Goal: Task Accomplishment & Management: Use online tool/utility

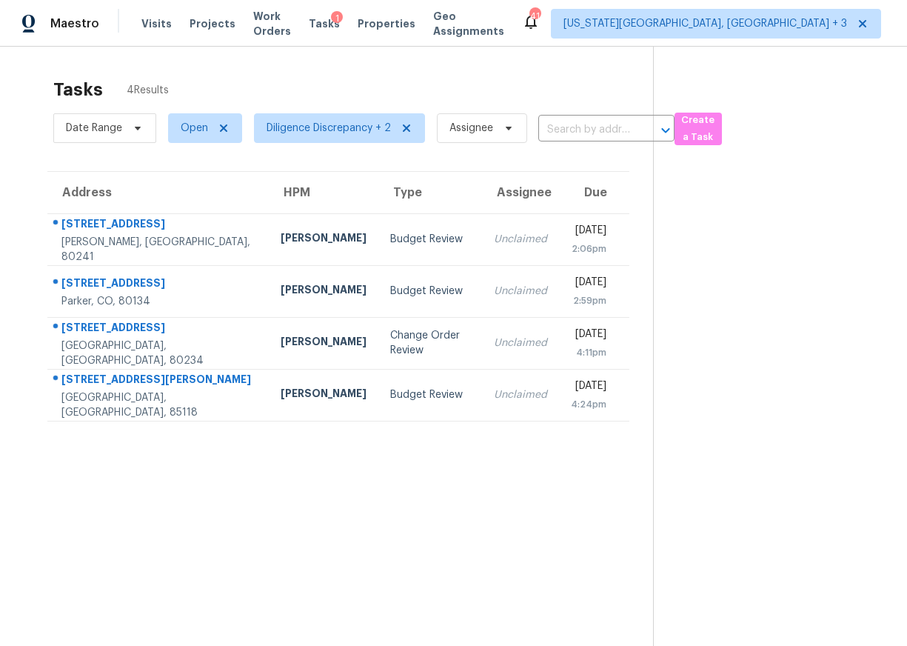
click at [494, 240] on div "Unclaimed" at bounding box center [520, 239] width 53 height 15
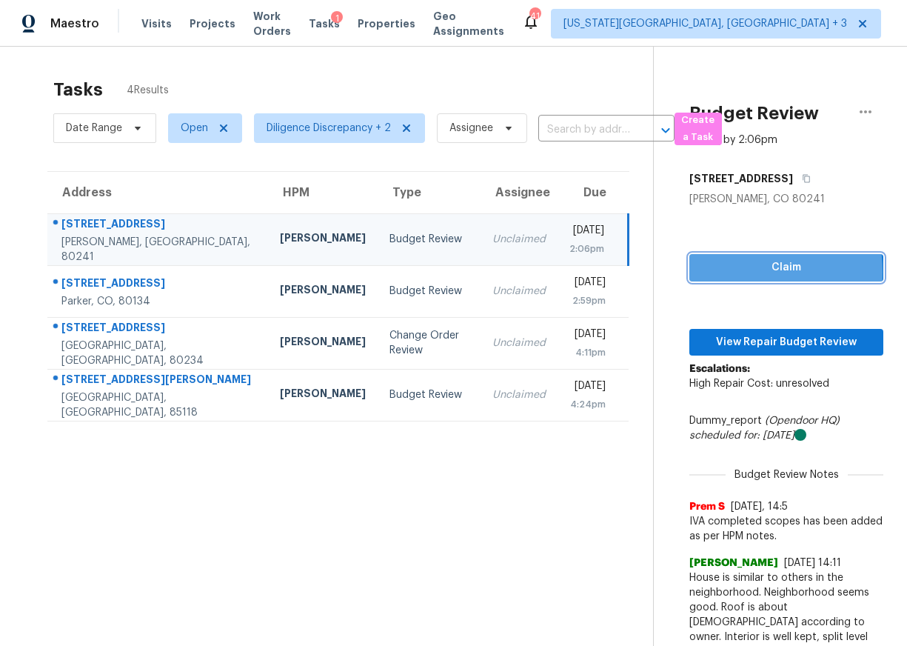
click at [714, 272] on span "Claim" at bounding box center [786, 267] width 170 height 19
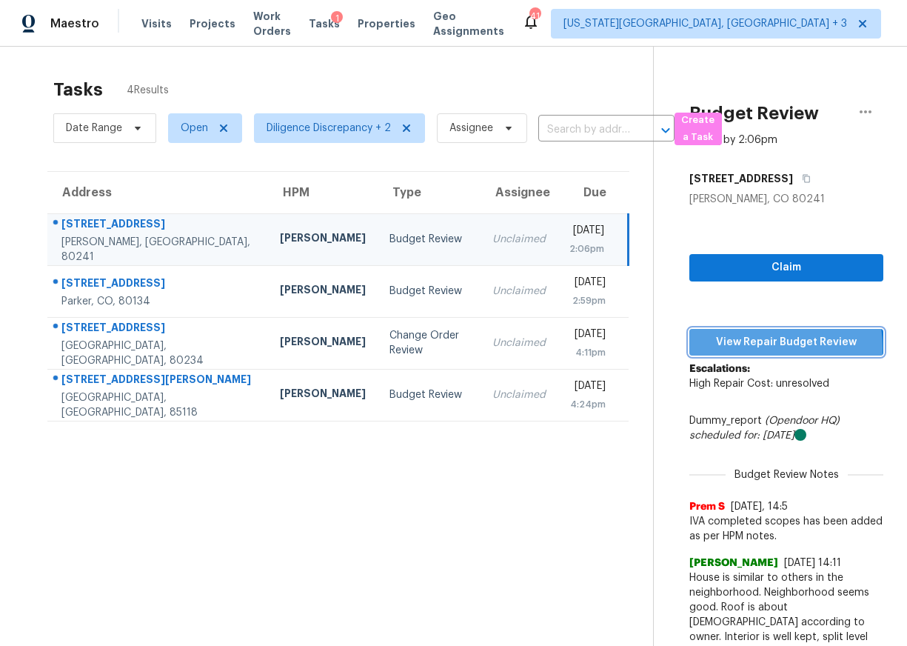
click at [732, 347] on span "View Repair Budget Review" at bounding box center [786, 342] width 170 height 19
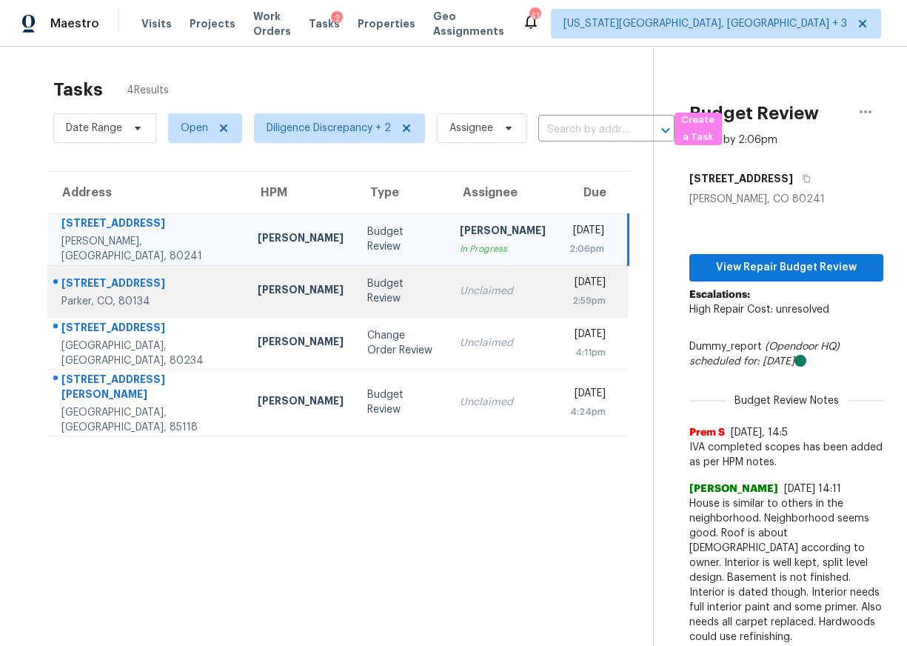
click at [448, 301] on td "Unclaimed" at bounding box center [503, 291] width 110 height 52
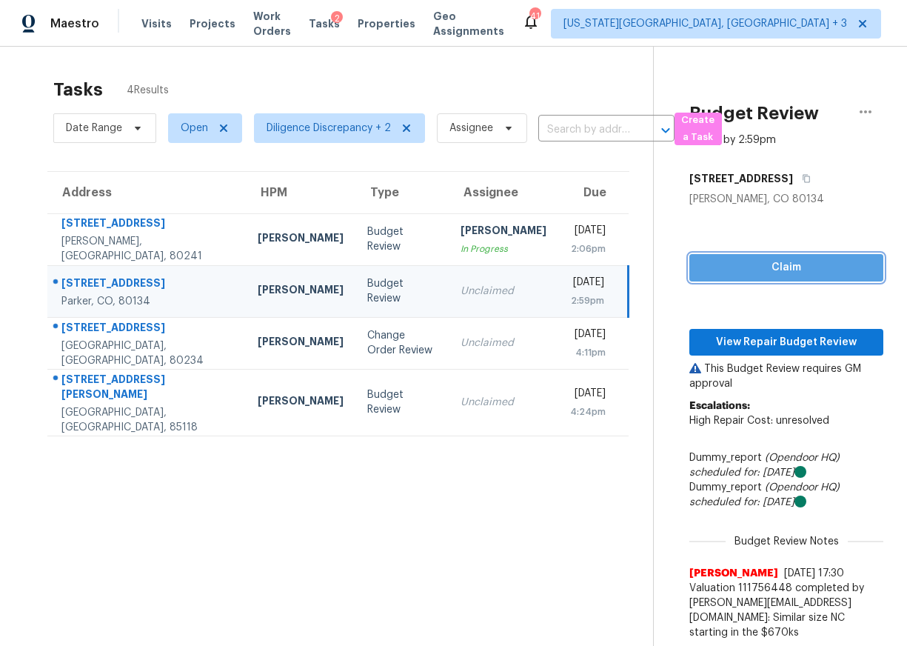
click at [786, 254] on button "Claim" at bounding box center [786, 267] width 194 height 27
click at [707, 370] on p "This Budget Review requires GM approval" at bounding box center [786, 376] width 194 height 30
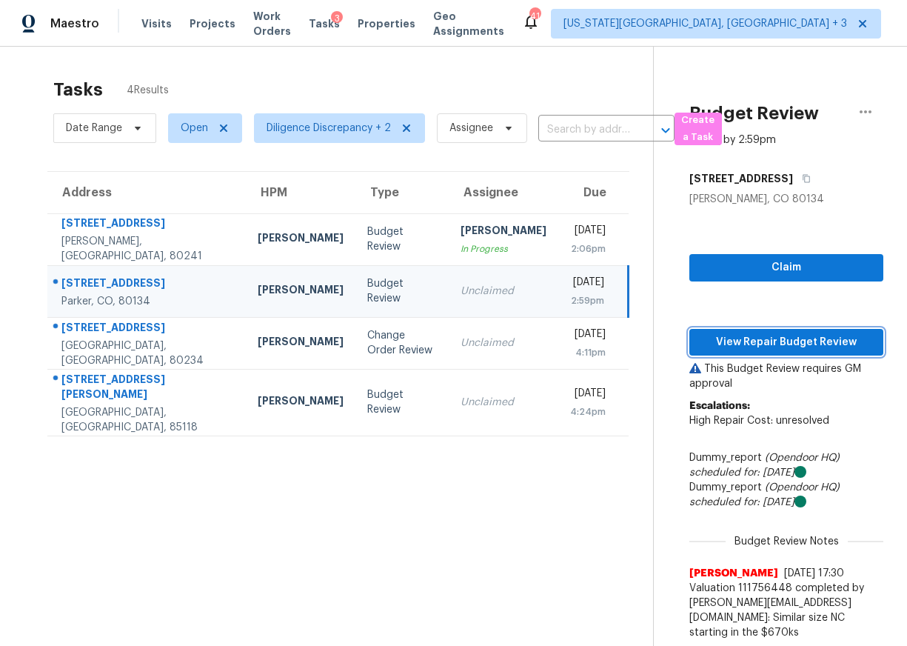
click at [720, 346] on span "View Repair Budget Review" at bounding box center [786, 342] width 170 height 19
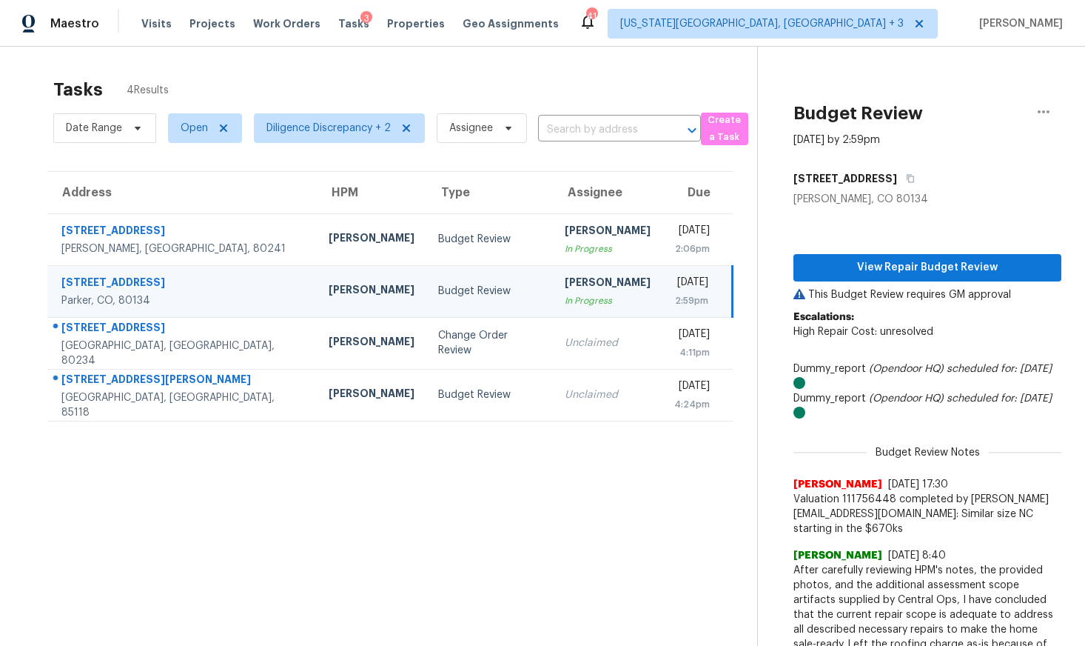
click at [575, 290] on td "Brittani Smith In Progress" at bounding box center [608, 291] width 110 height 52
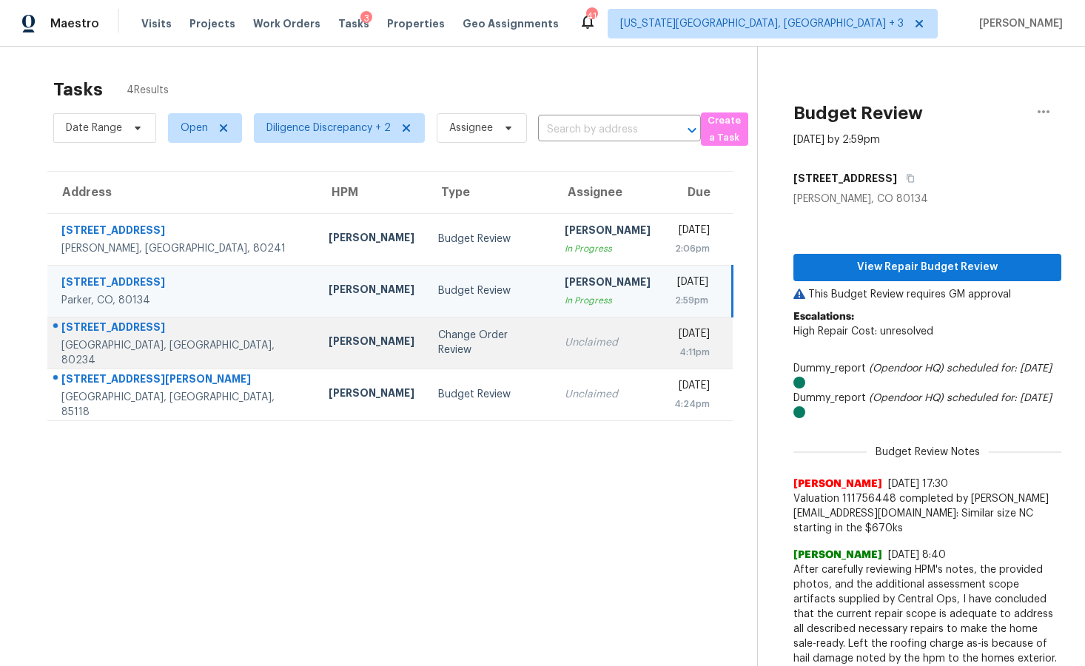
click at [565, 337] on div "Unclaimed" at bounding box center [608, 342] width 86 height 15
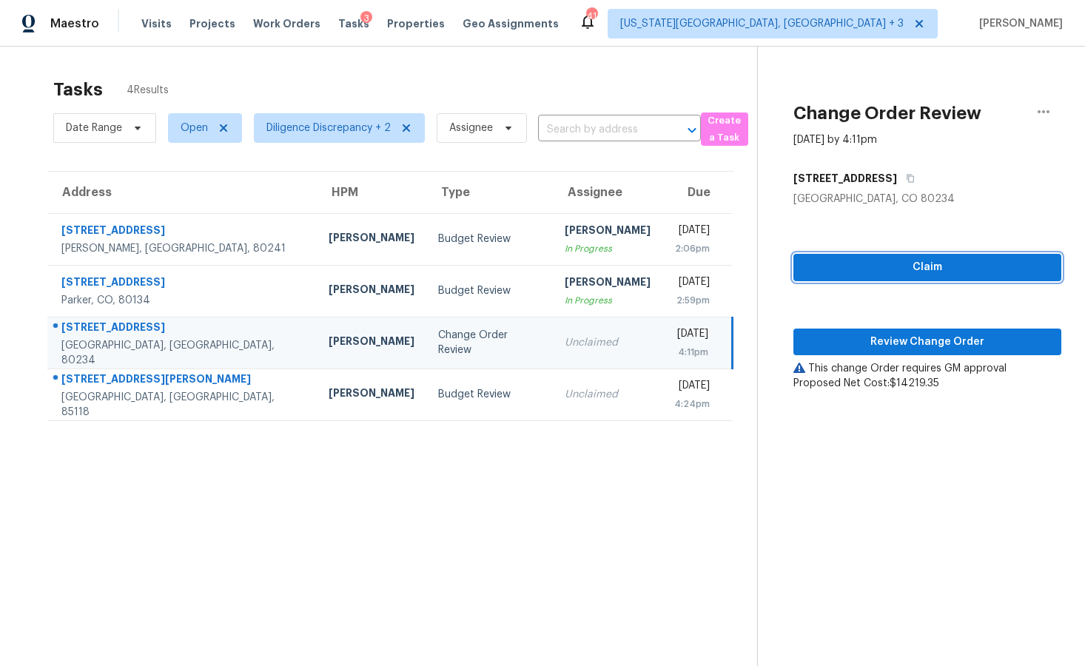
click at [882, 270] on span "Claim" at bounding box center [928, 267] width 244 height 19
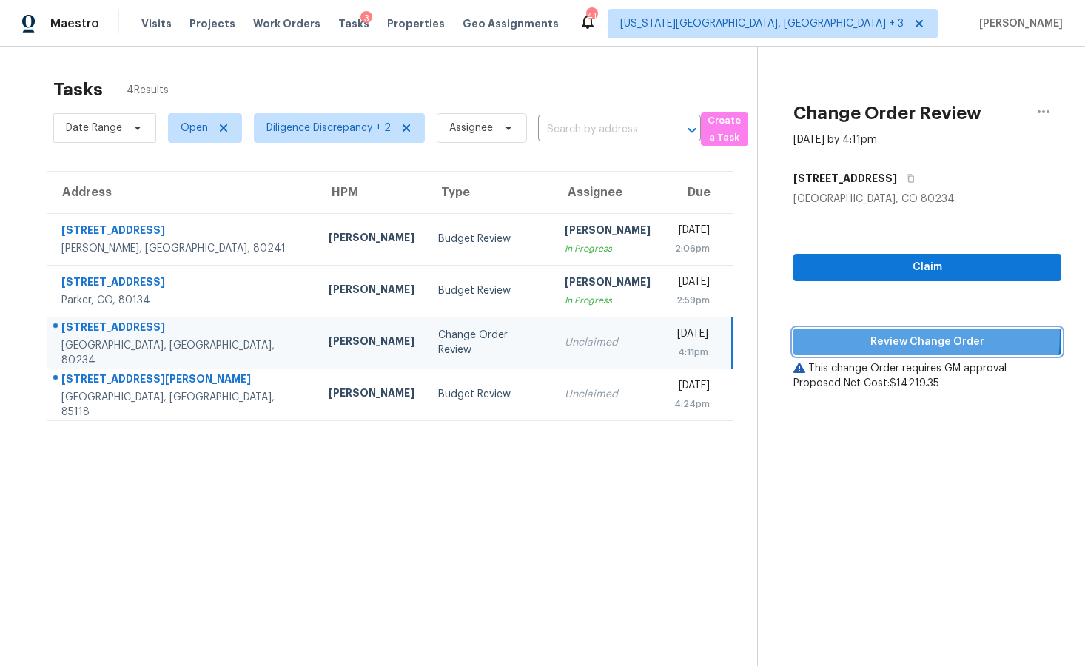
click at [867, 334] on span "Review Change Order" at bounding box center [928, 342] width 244 height 19
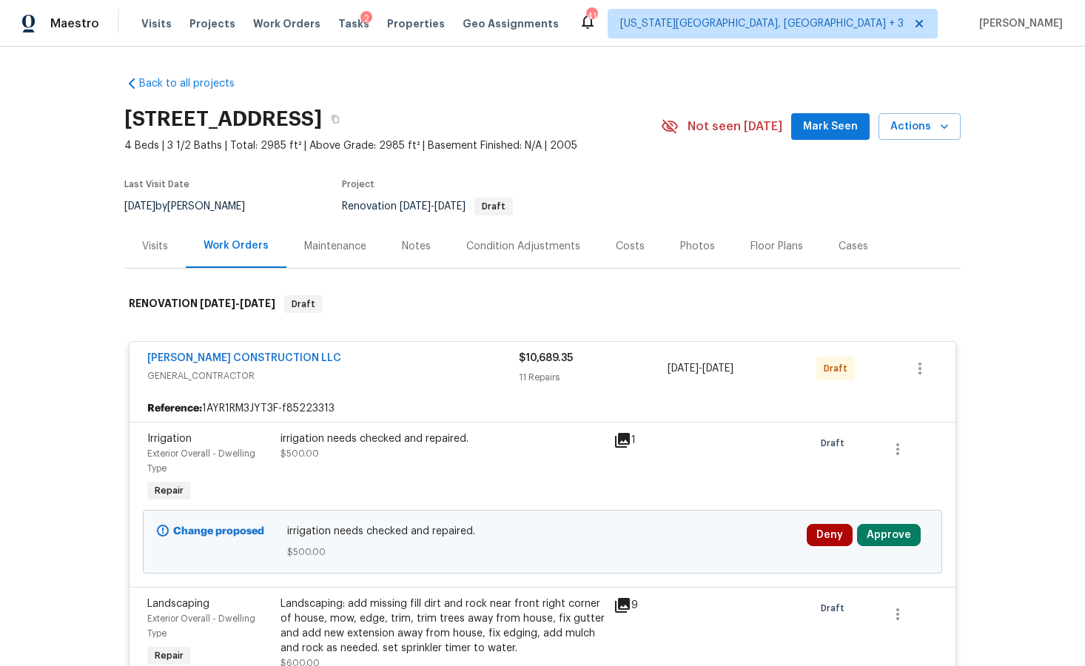
scroll to position [61, 0]
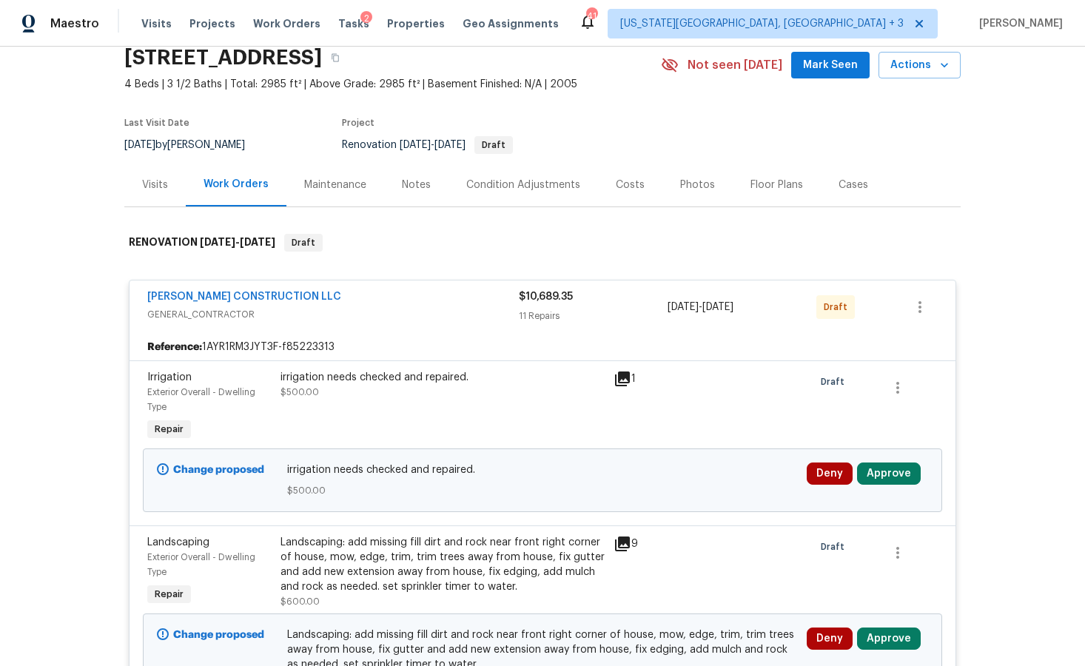
click at [389, 376] on div "irrigation needs checked and repaired." at bounding box center [443, 377] width 324 height 15
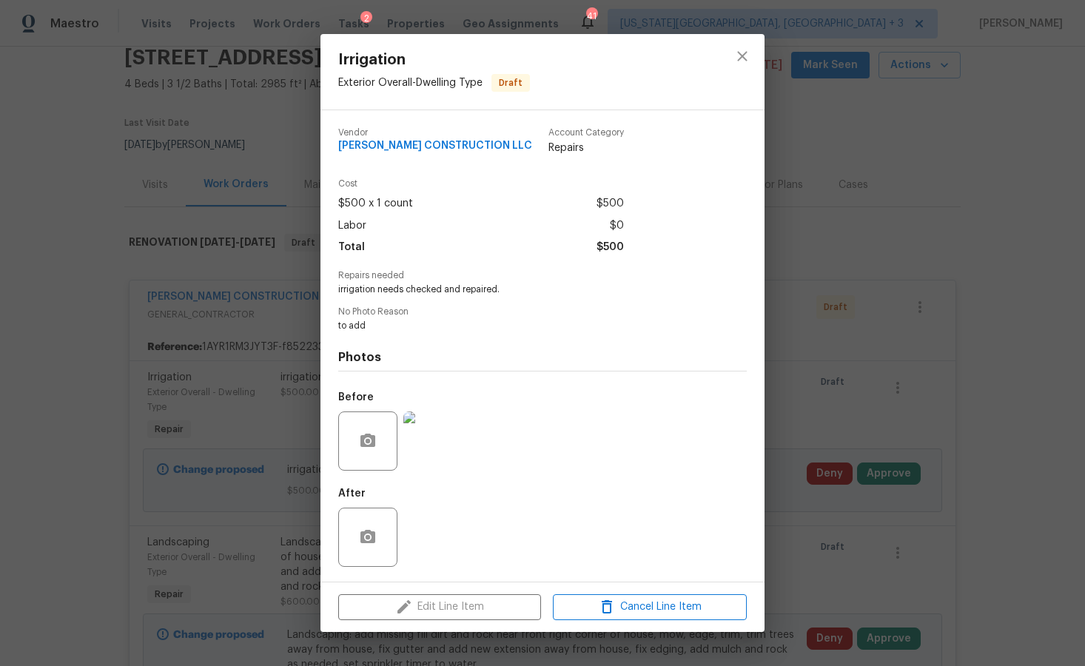
click at [446, 451] on img at bounding box center [432, 441] width 59 height 59
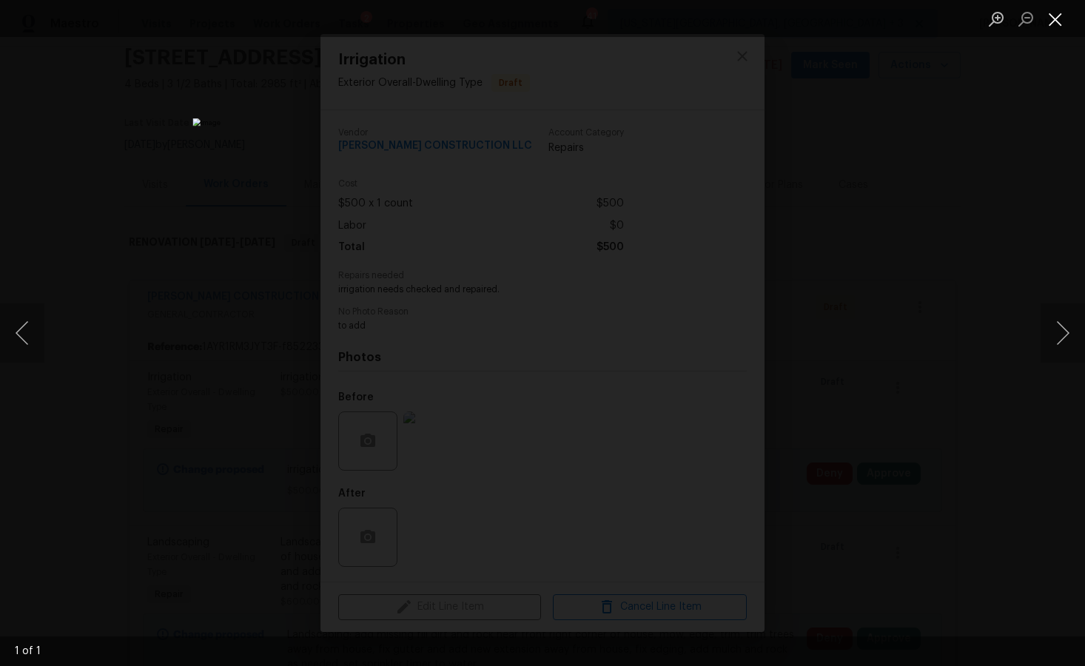
click at [906, 19] on button "Close lightbox" at bounding box center [1056, 19] width 30 height 26
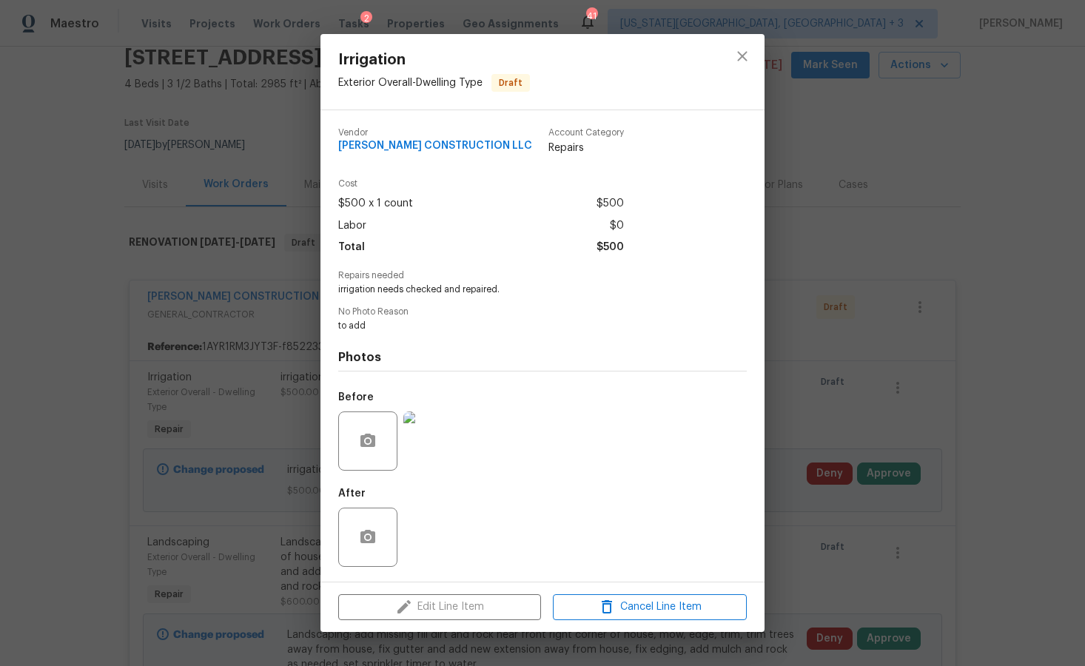
click at [906, 353] on div "Irrigation Exterior Overall - Dwelling Type Draft Vendor ESPINO'S CONSTRUCTION …" at bounding box center [542, 333] width 1085 height 666
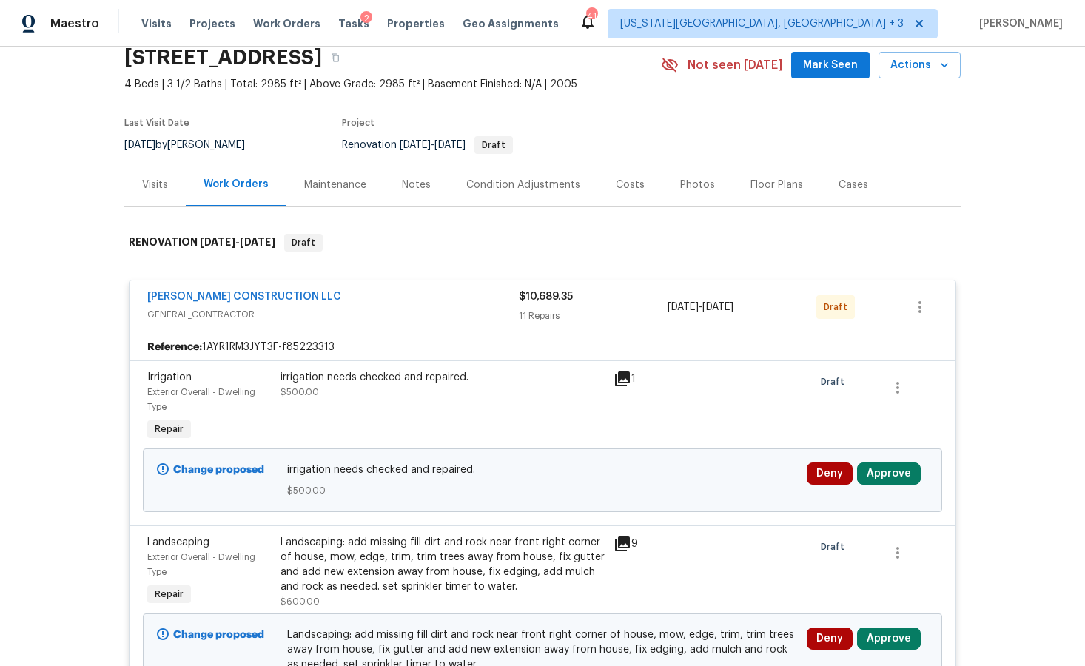
click at [885, 478] on button "Approve" at bounding box center [889, 474] width 64 height 22
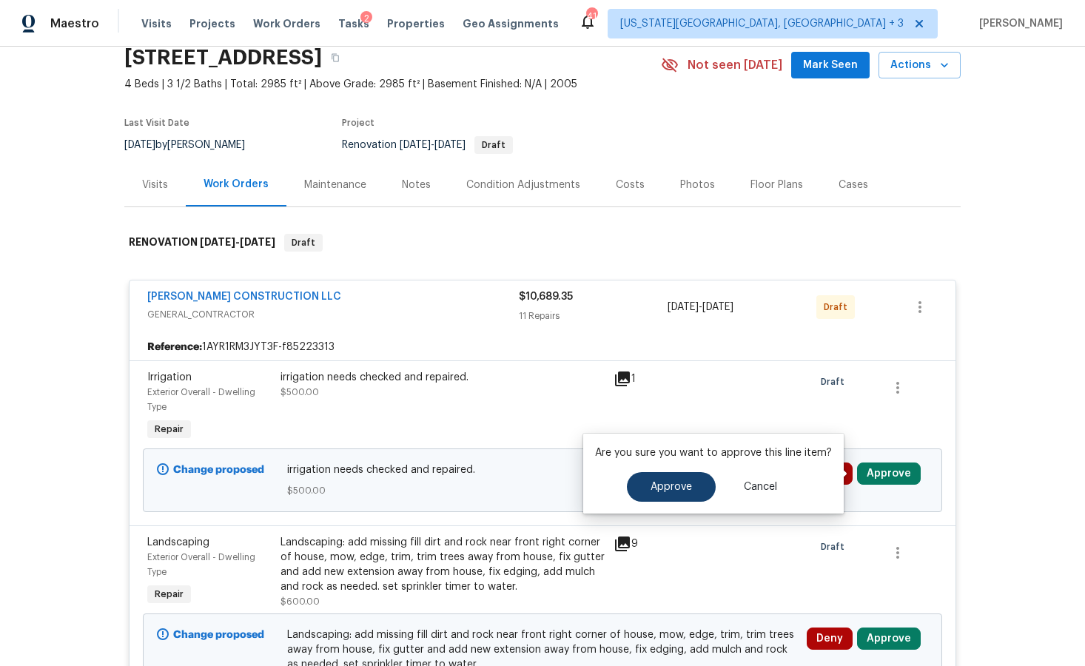
click at [679, 486] on span "Approve" at bounding box center [671, 487] width 41 height 11
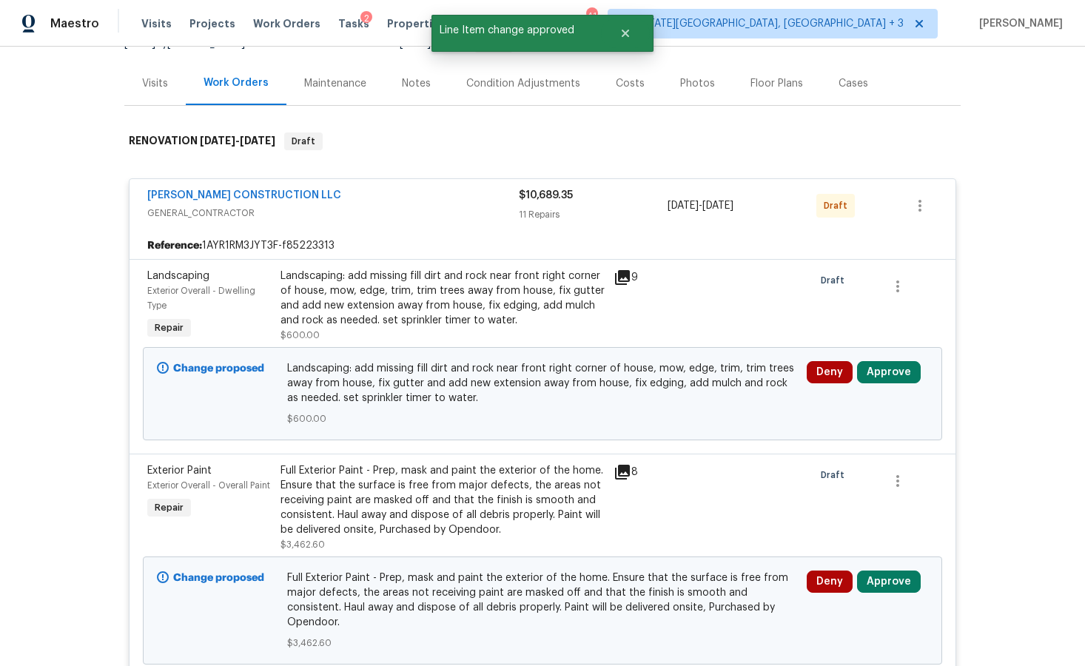
scroll to position [183, 0]
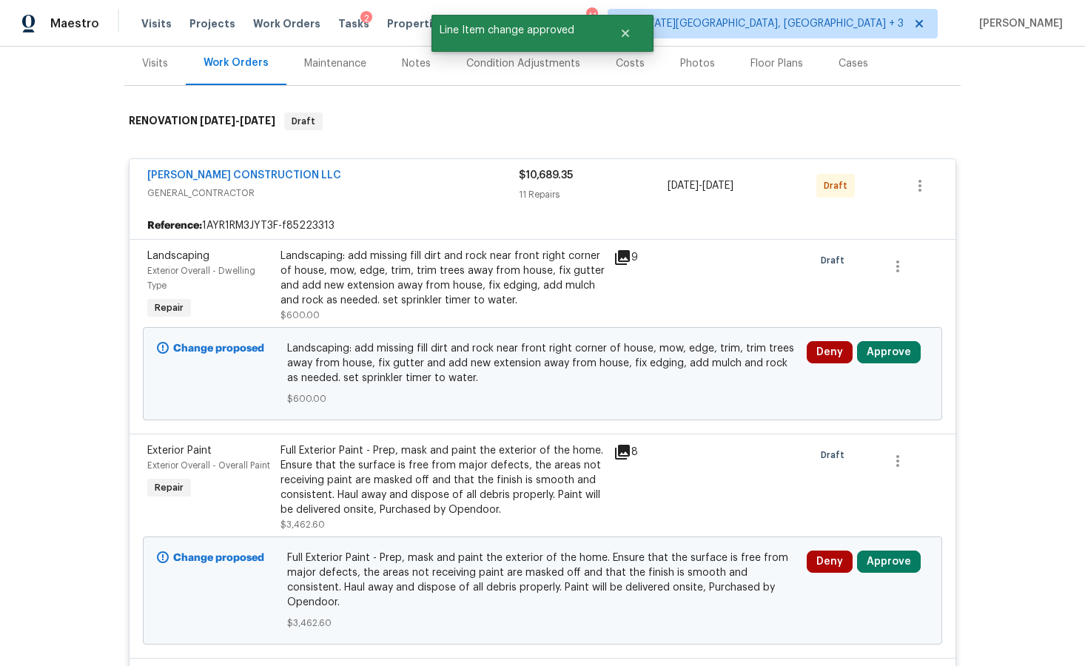
click at [885, 346] on button "Approve" at bounding box center [889, 352] width 64 height 22
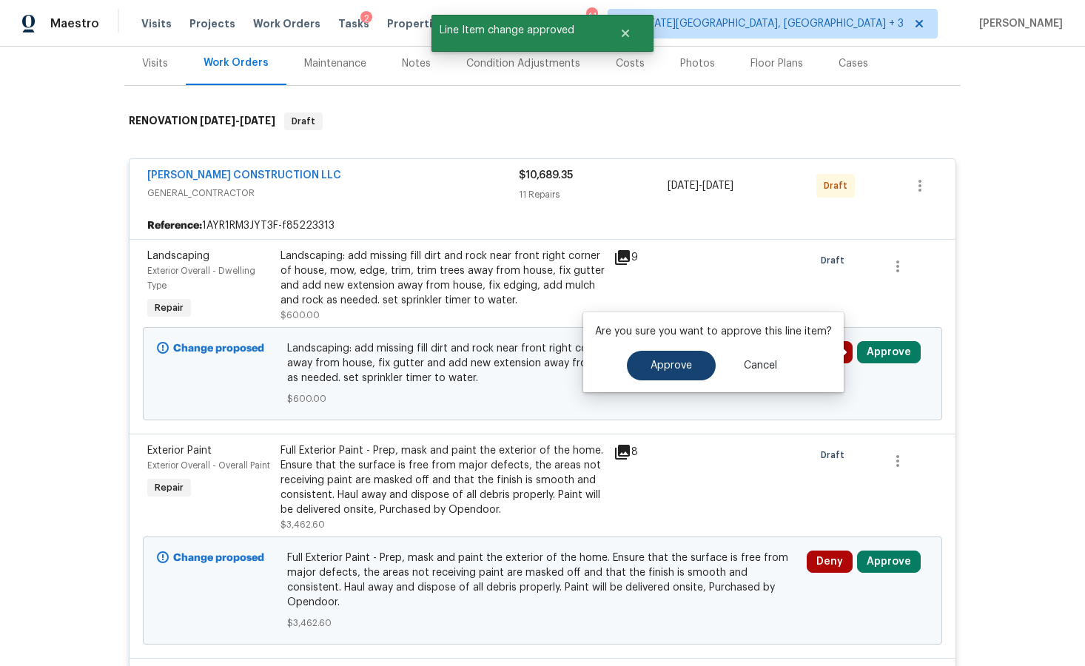
click at [667, 368] on span "Approve" at bounding box center [671, 366] width 41 height 11
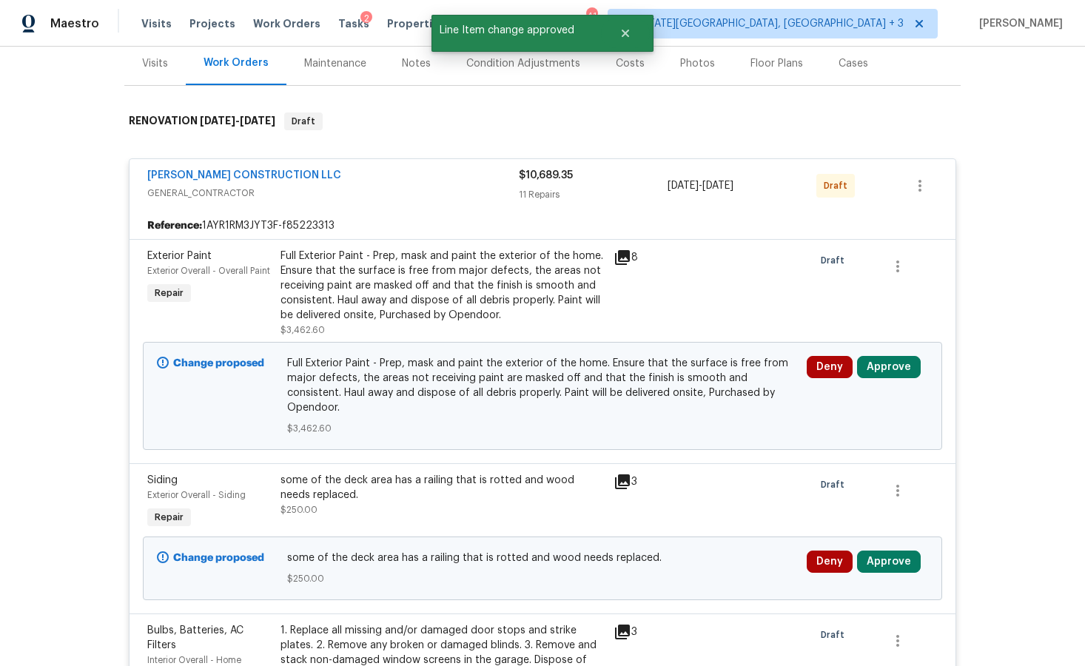
click at [386, 297] on div "Full Exterior Paint - Prep, mask and paint the exterior of the home. Ensure tha…" at bounding box center [443, 286] width 324 height 74
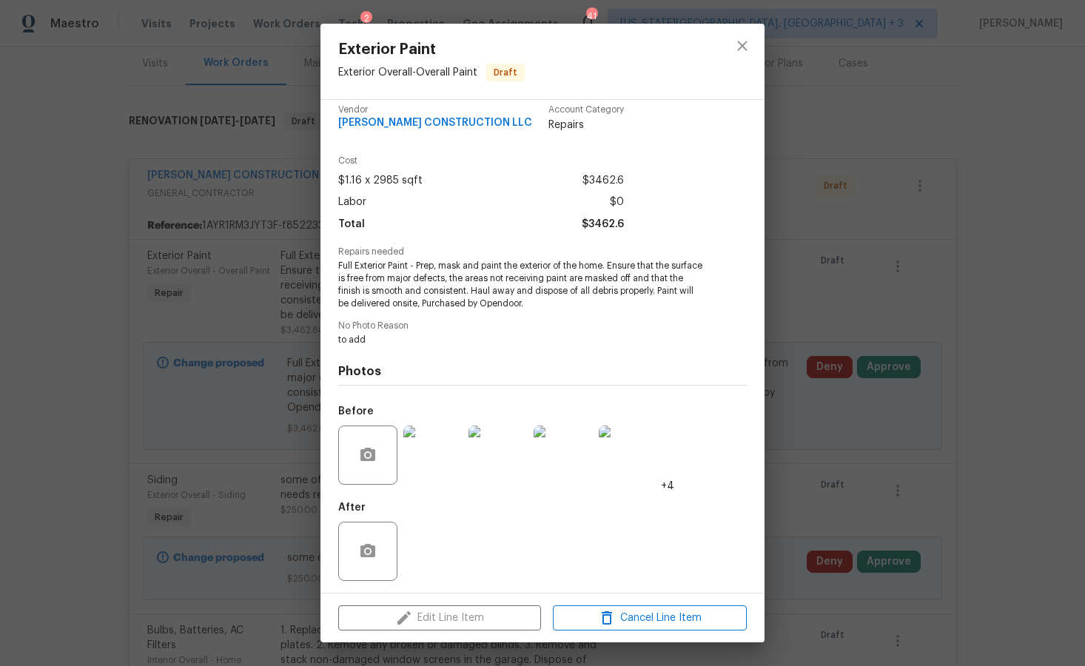
scroll to position [12, 0]
click at [435, 454] on img at bounding box center [432, 455] width 59 height 59
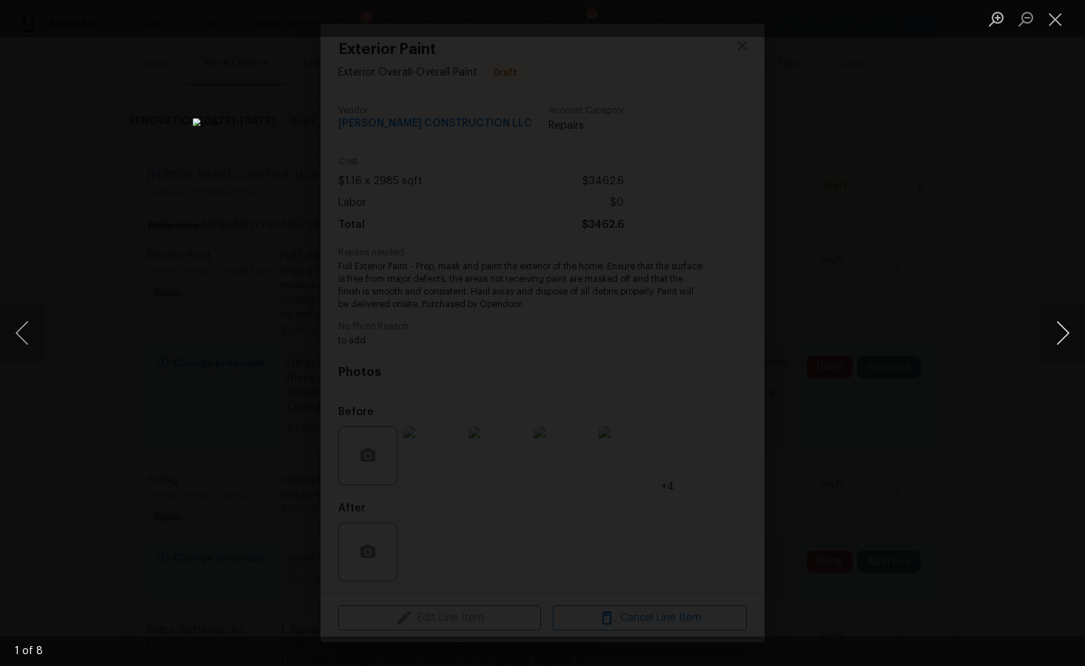
click at [906, 328] on button "Next image" at bounding box center [1063, 333] width 44 height 59
click at [906, 317] on div "Lightbox" at bounding box center [542, 333] width 1085 height 666
click at [891, 298] on div "Lightbox" at bounding box center [542, 333] width 1085 height 666
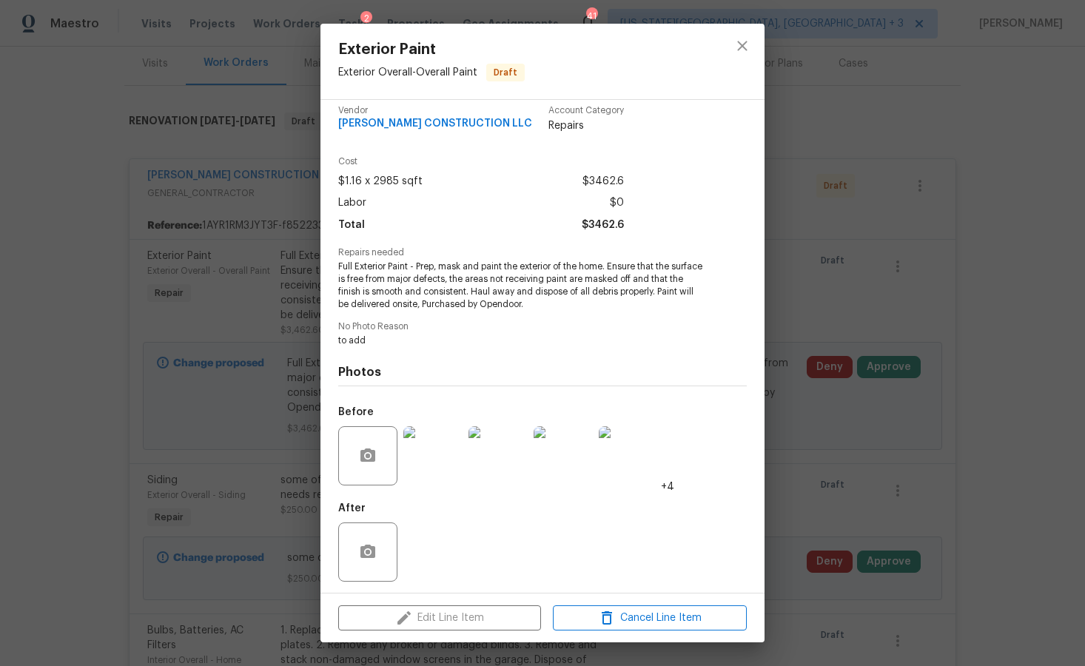
click at [891, 298] on div "Exterior Paint Exterior Overall - Overall Paint Draft Vendor ESPINO'S CONSTRUCT…" at bounding box center [542, 333] width 1085 height 666
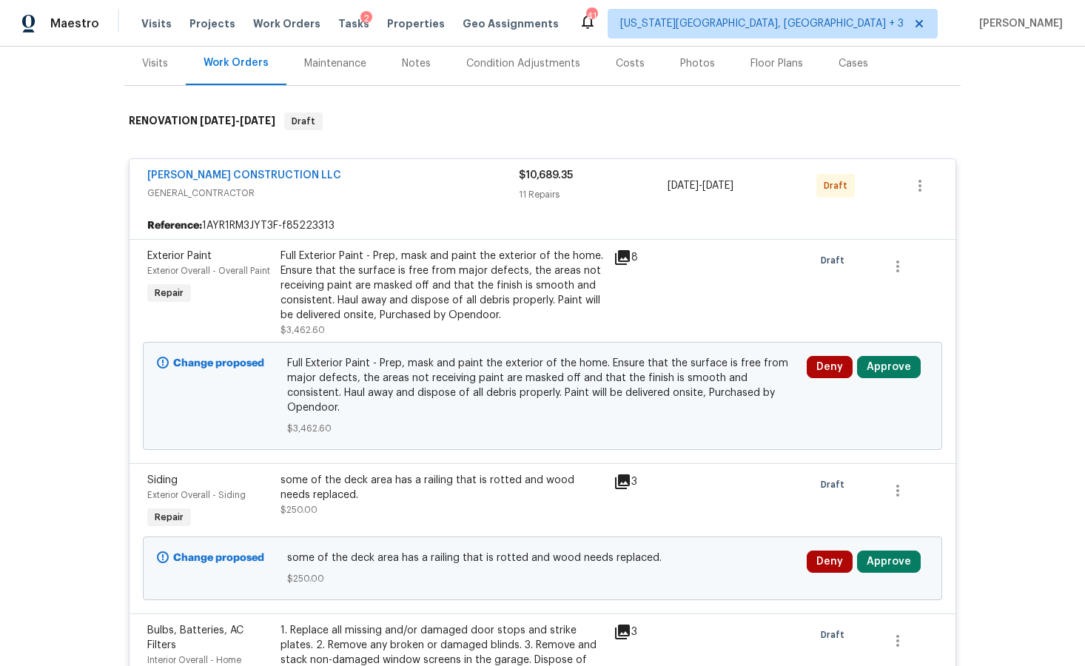
click at [879, 360] on button "Approve" at bounding box center [889, 367] width 64 height 22
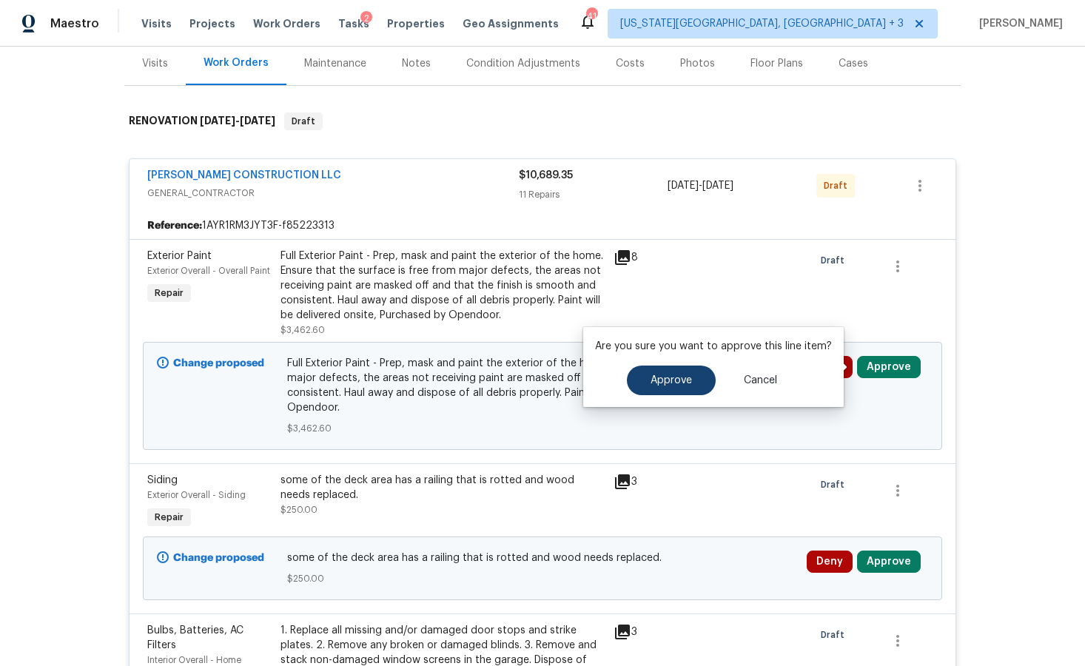
click at [695, 386] on button "Approve" at bounding box center [671, 381] width 89 height 30
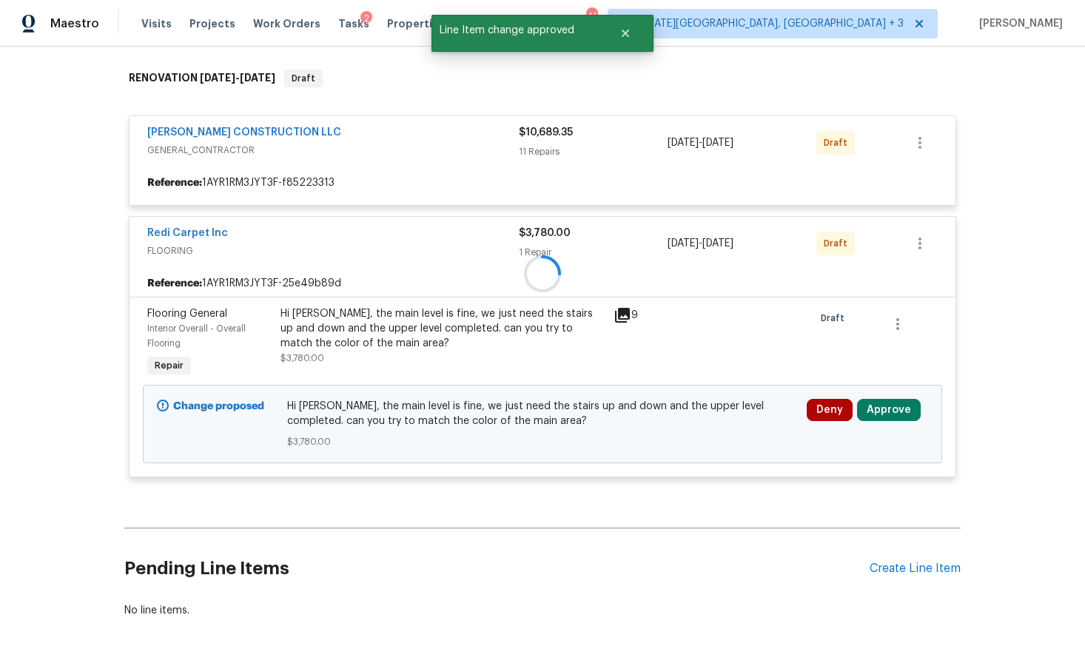
scroll to position [246, 0]
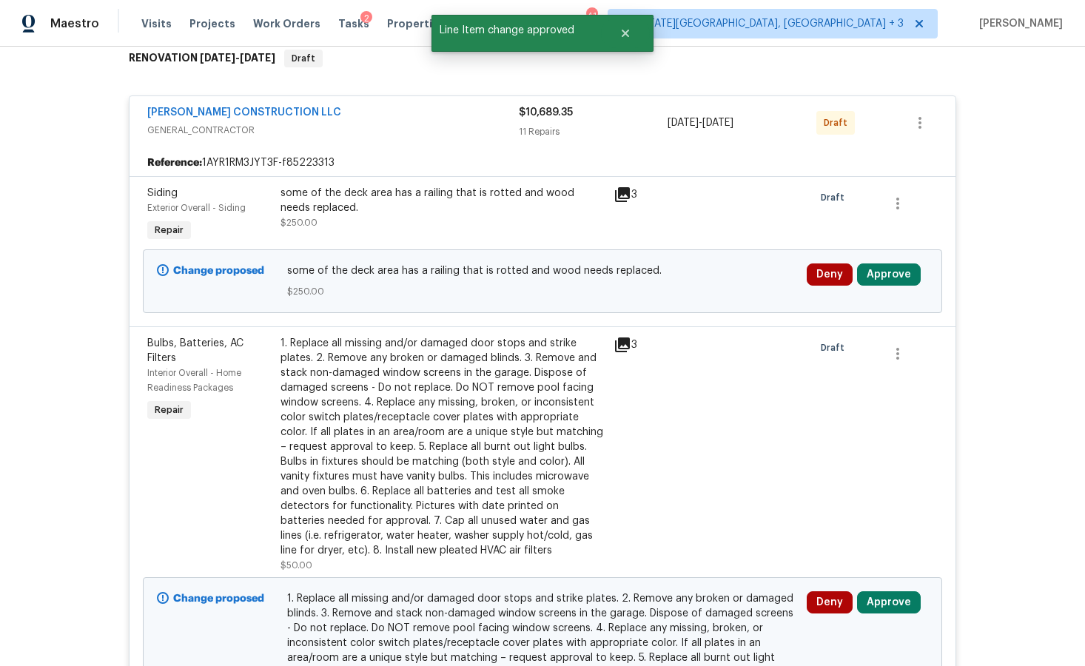
click at [891, 270] on button "Approve" at bounding box center [889, 275] width 64 height 22
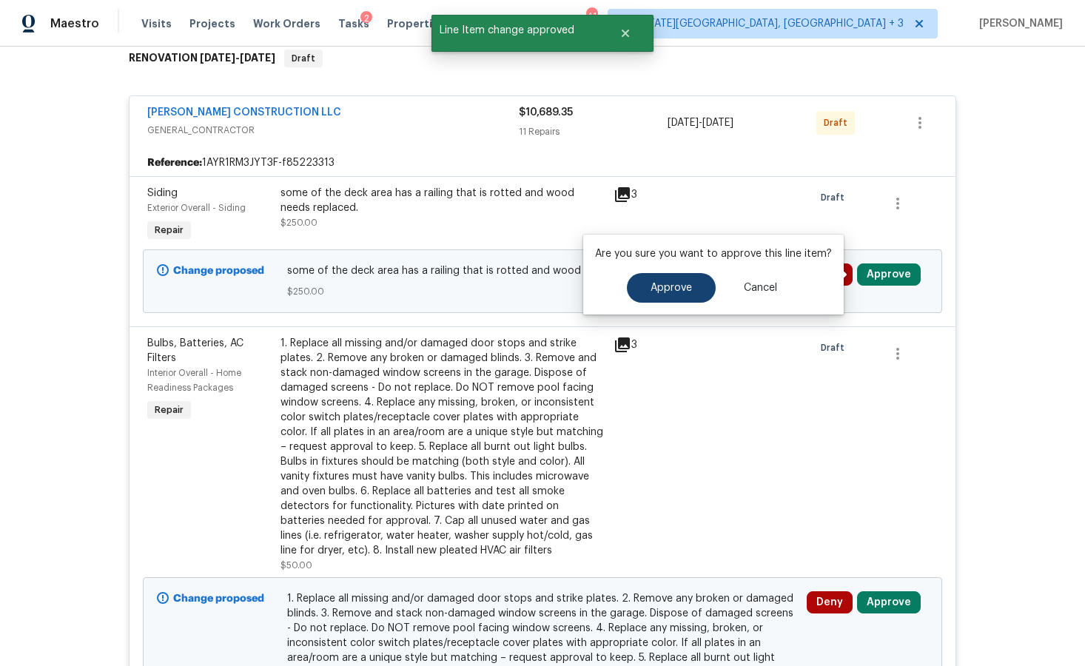
click at [682, 286] on span "Approve" at bounding box center [671, 288] width 41 height 11
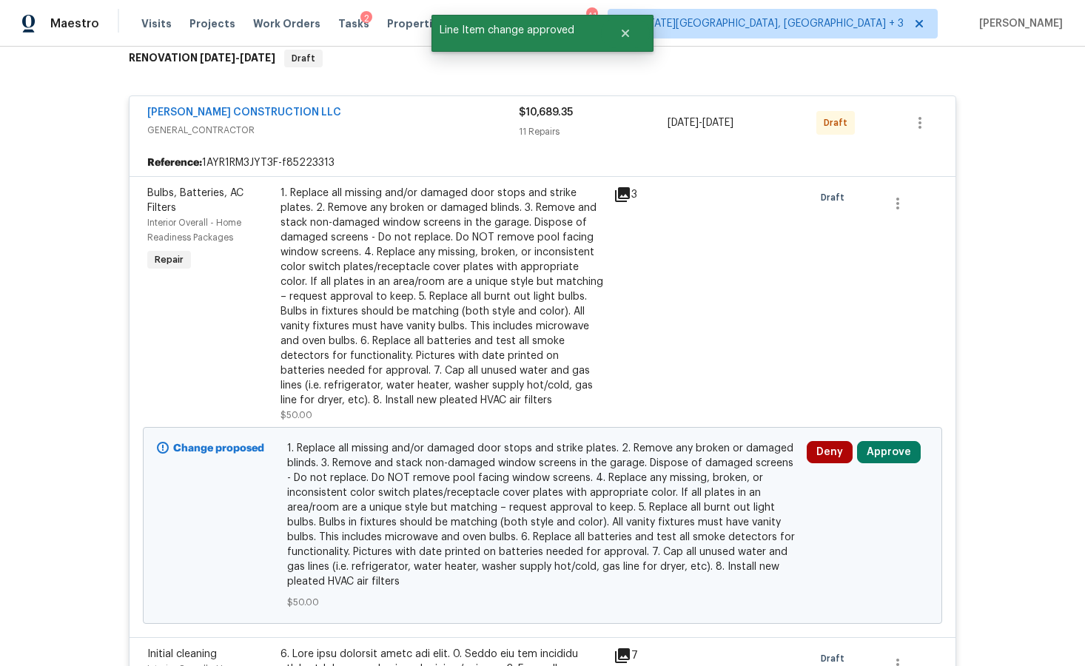
click at [878, 444] on button "Approve" at bounding box center [889, 452] width 64 height 22
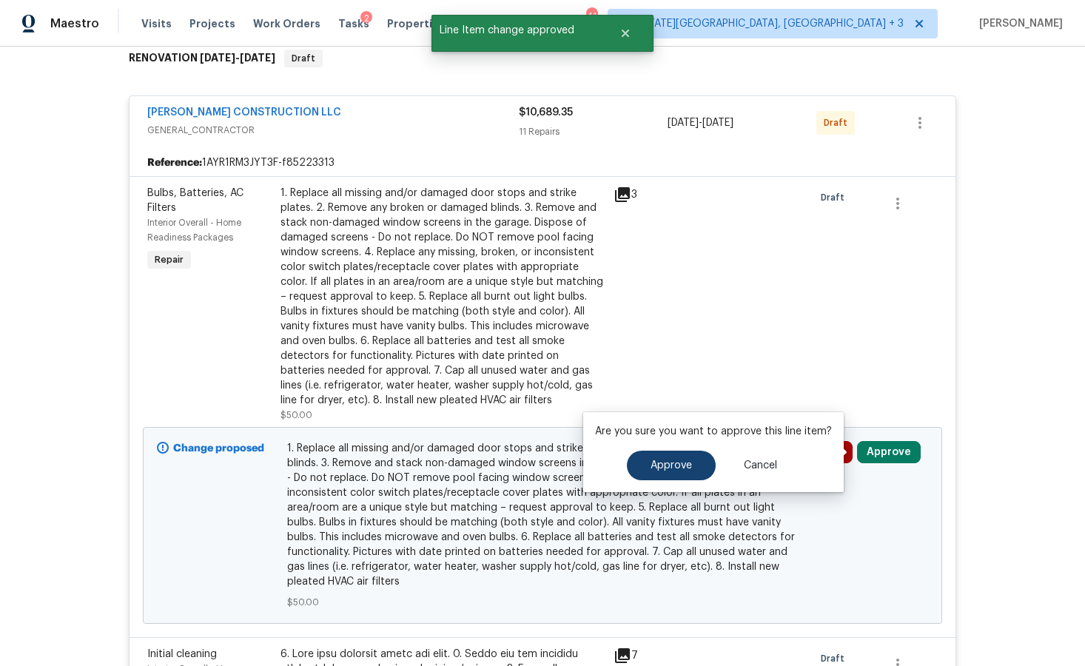
click at [685, 458] on button "Approve" at bounding box center [671, 466] width 89 height 30
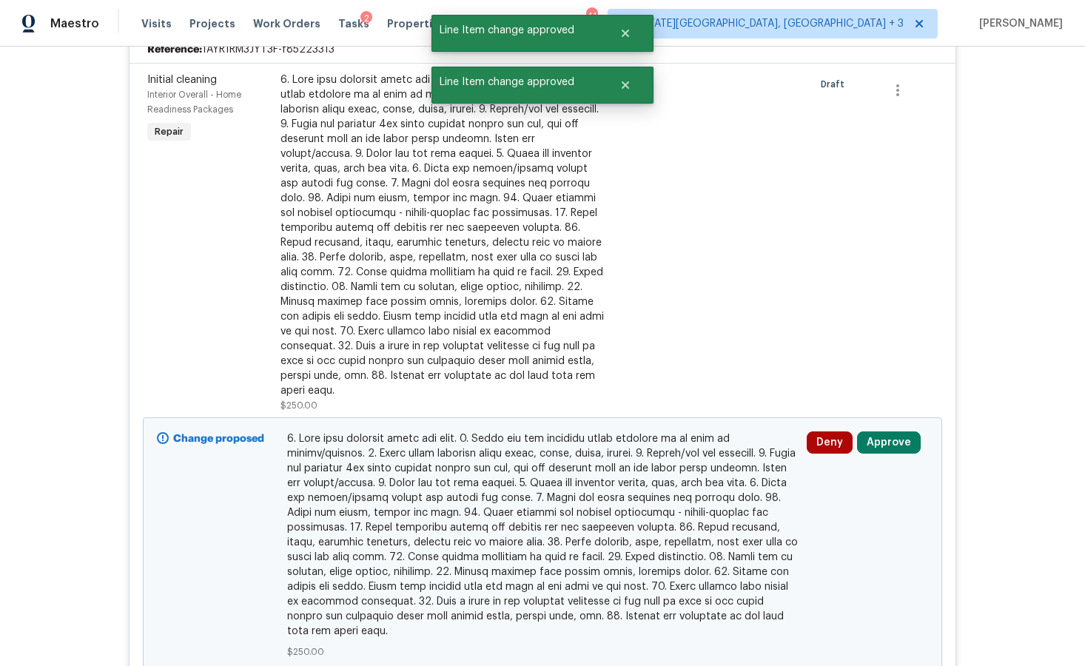
scroll to position [371, 0]
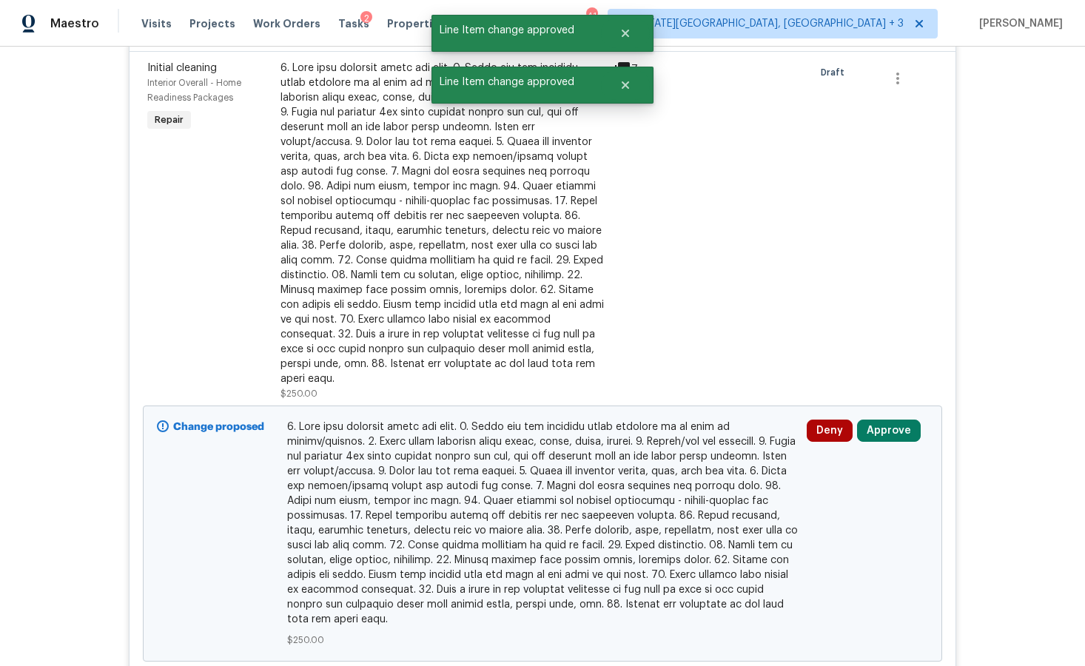
click at [874, 421] on button "Approve" at bounding box center [889, 431] width 64 height 22
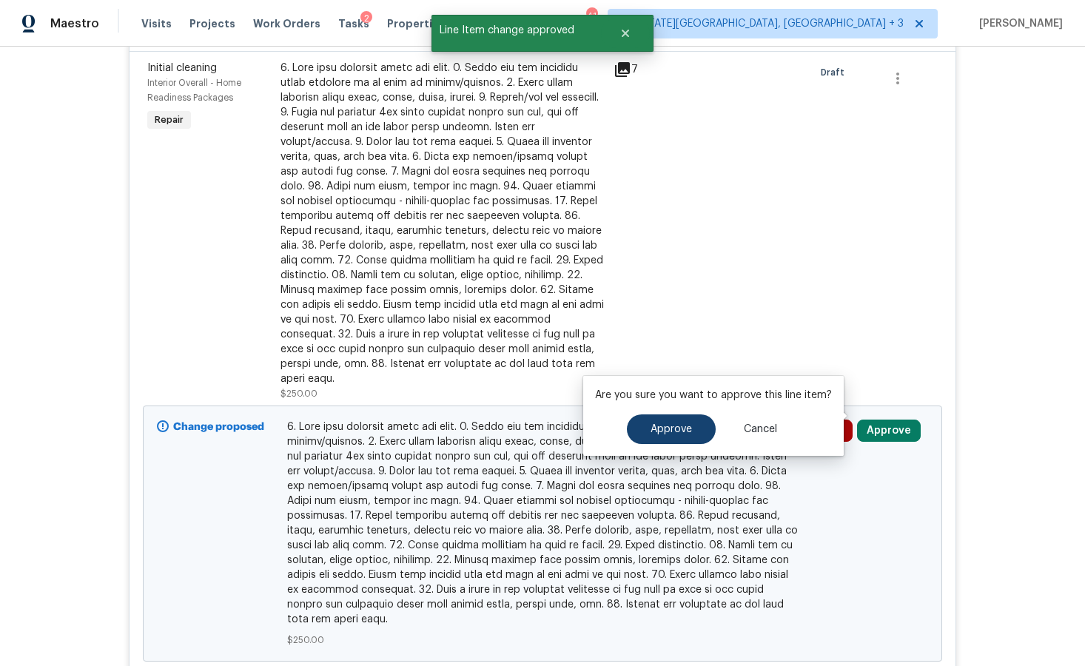
click at [672, 421] on button "Approve" at bounding box center [671, 430] width 89 height 30
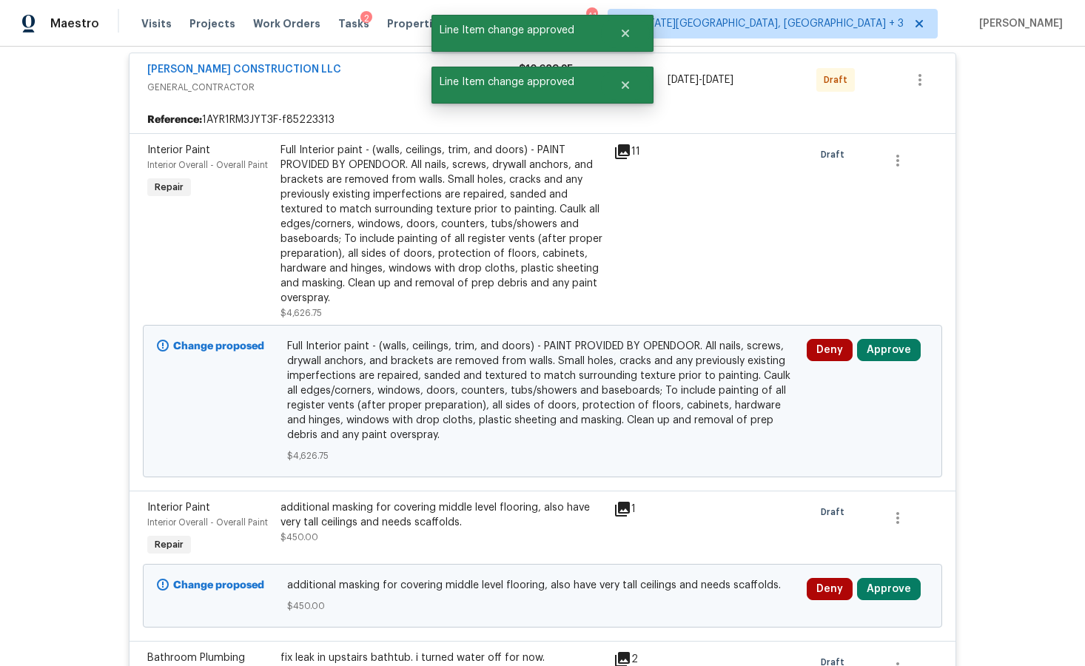
scroll to position [0, 0]
click at [896, 337] on div "Deny Approve" at bounding box center [868, 401] width 130 height 133
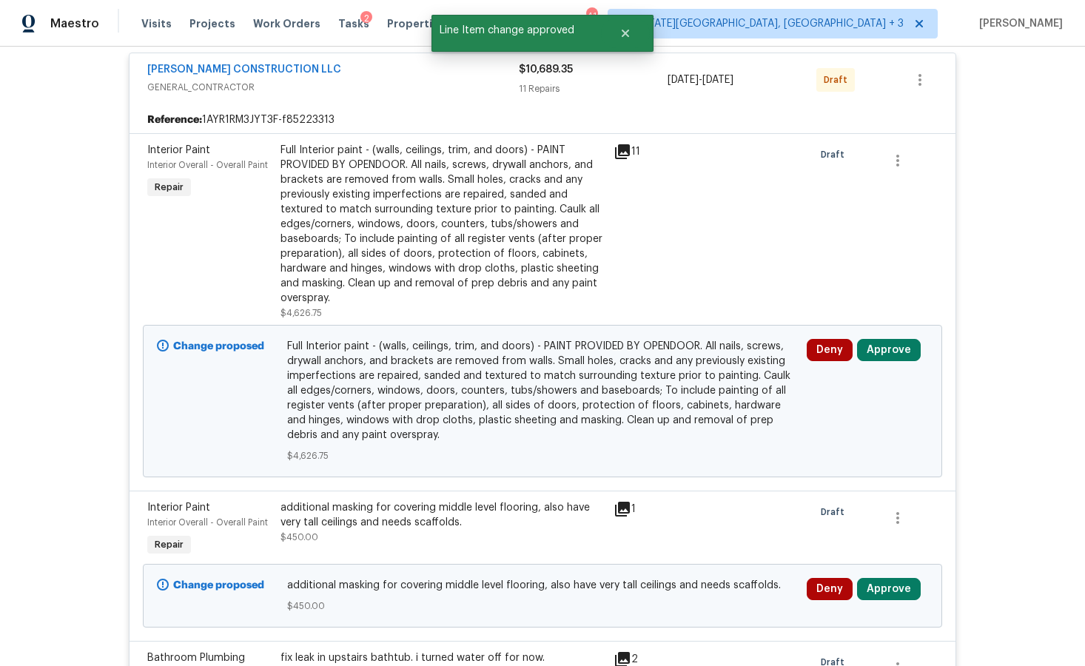
click at [858, 346] on button "Approve" at bounding box center [889, 350] width 64 height 22
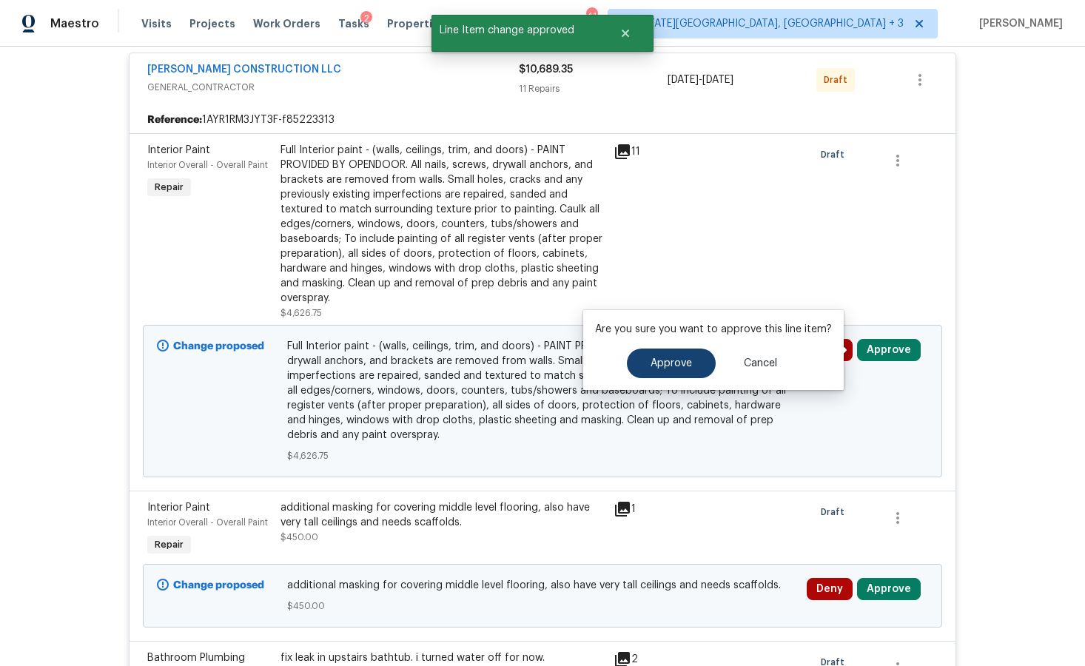
click at [653, 373] on button "Approve" at bounding box center [671, 364] width 89 height 30
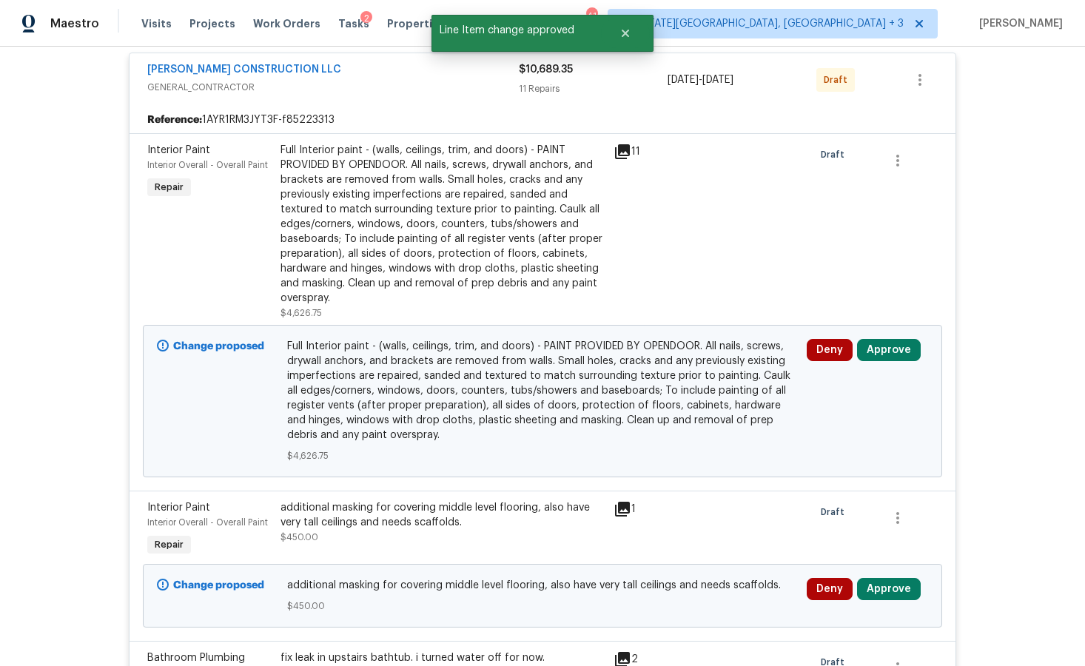
click at [867, 350] on button "Approve" at bounding box center [889, 350] width 64 height 22
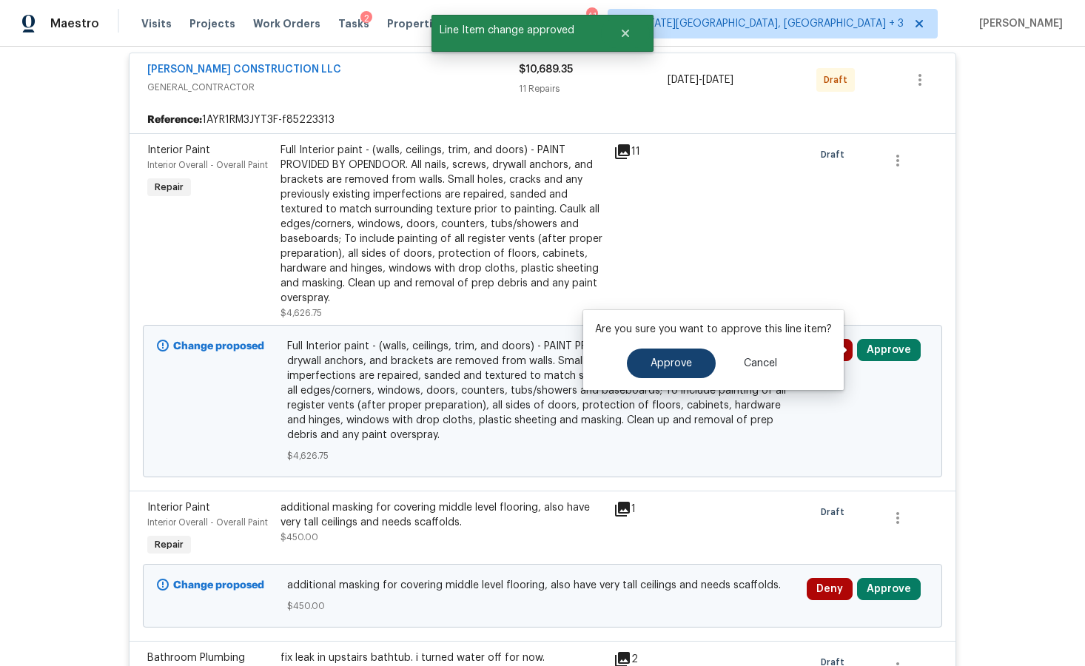
click at [669, 361] on span "Approve" at bounding box center [671, 363] width 41 height 11
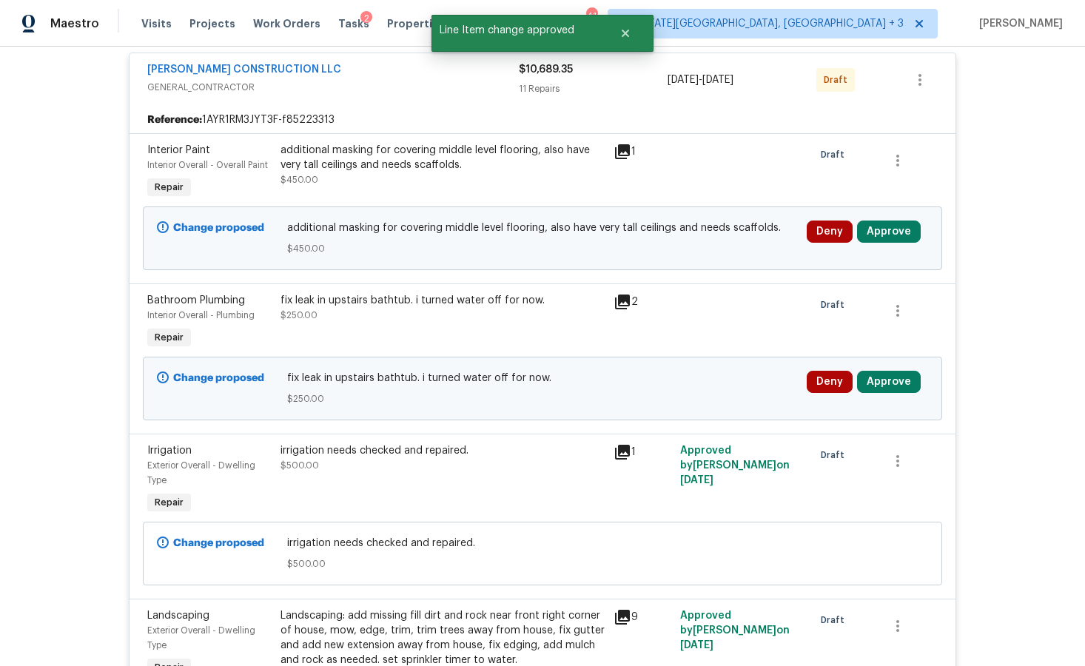
click at [880, 230] on button "Approve" at bounding box center [889, 232] width 64 height 22
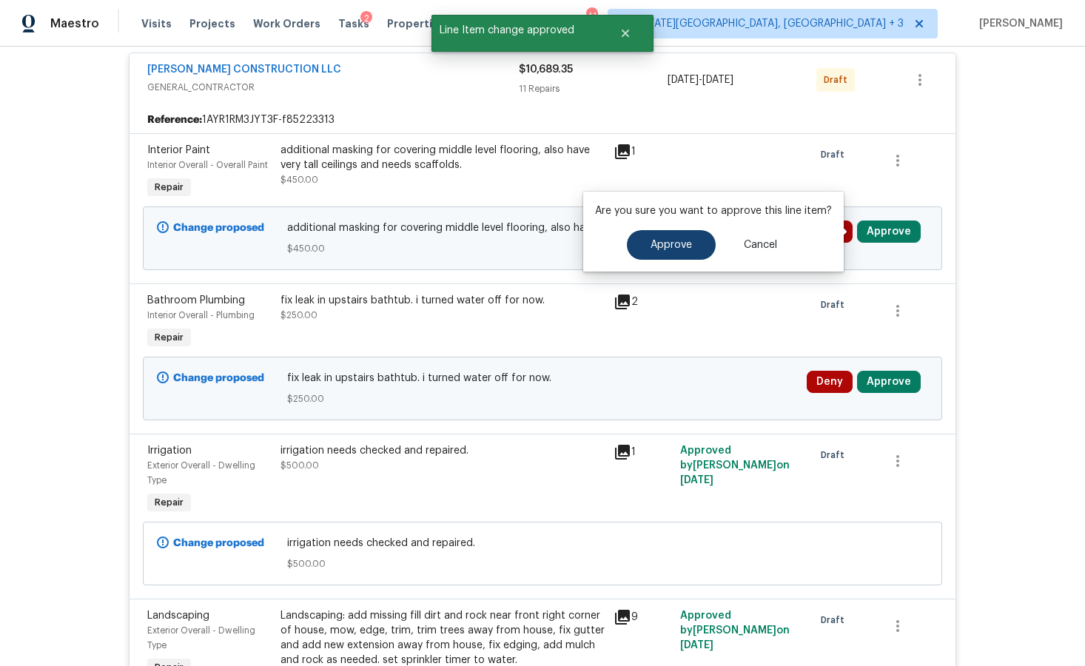
click at [654, 244] on span "Approve" at bounding box center [671, 245] width 41 height 11
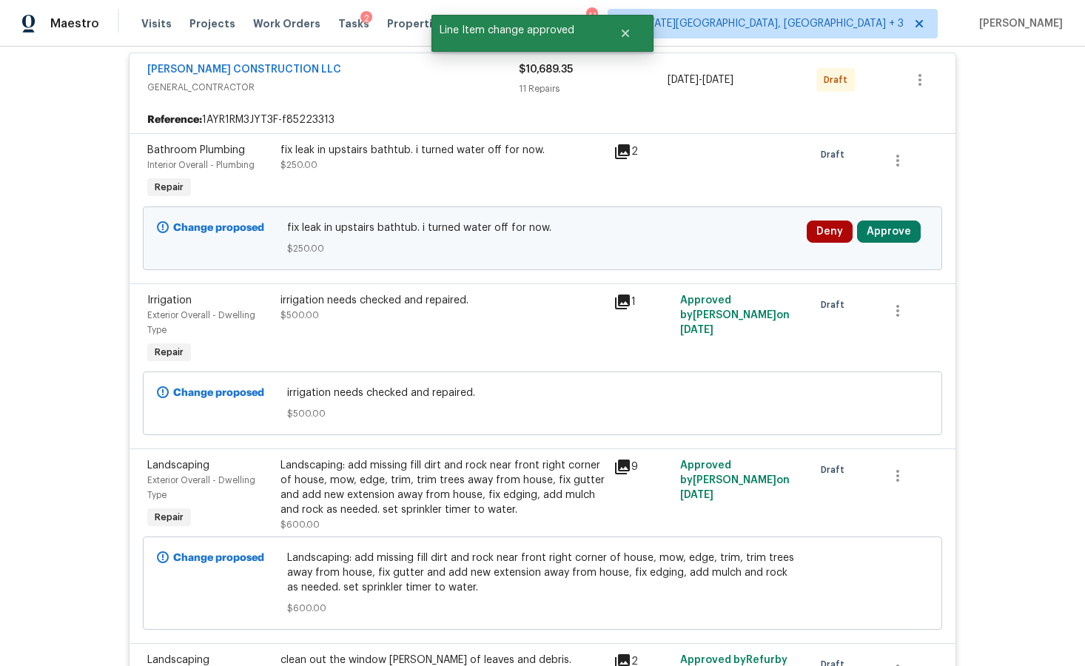
click at [866, 231] on button "Approve" at bounding box center [889, 232] width 64 height 22
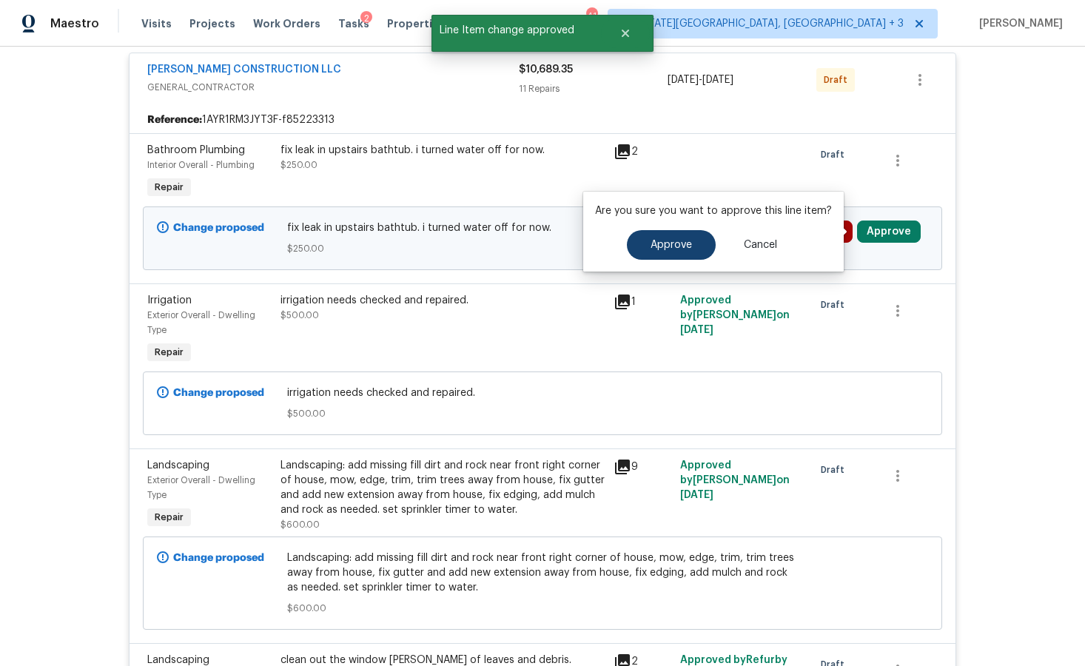
click at [660, 256] on button "Approve" at bounding box center [671, 245] width 89 height 30
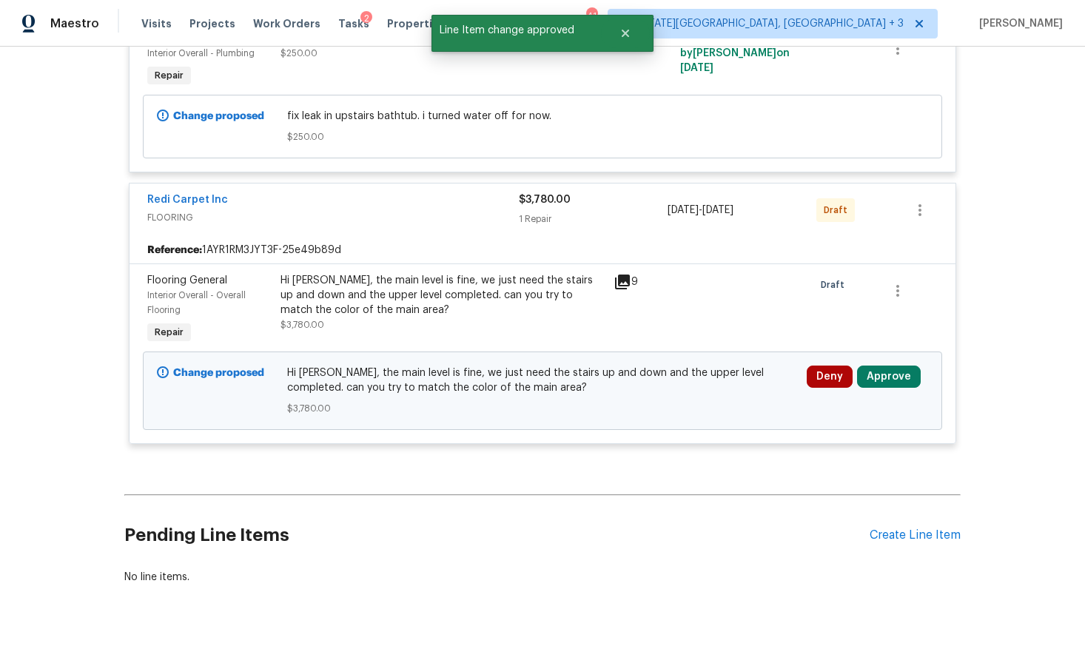
click at [863, 366] on button "Approve" at bounding box center [889, 377] width 64 height 22
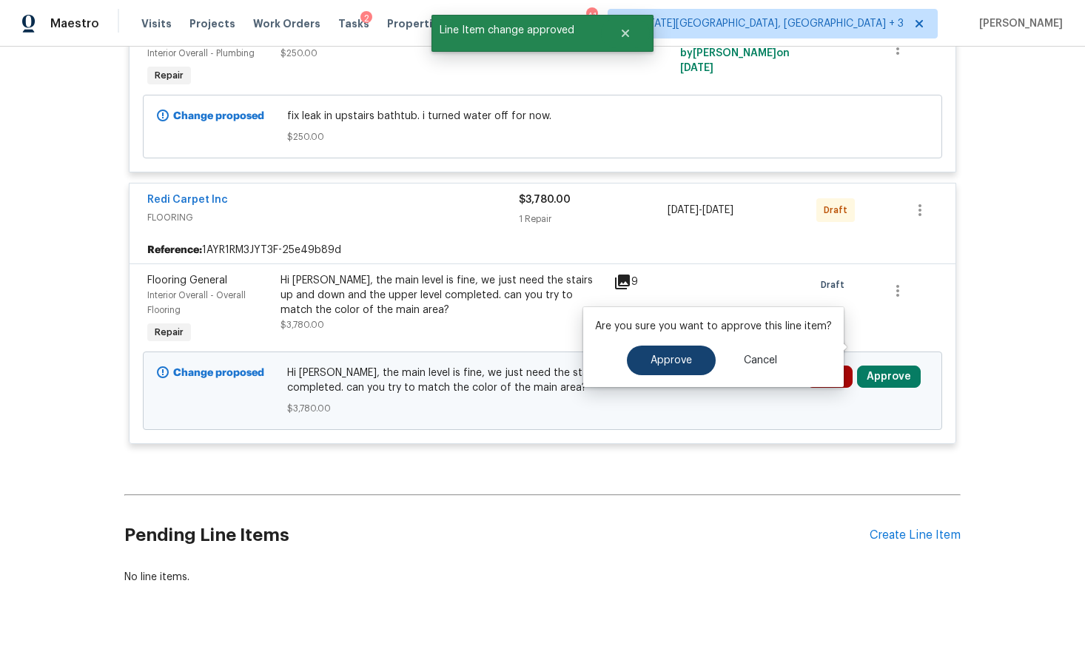
click at [629, 361] on button "Approve" at bounding box center [671, 361] width 89 height 30
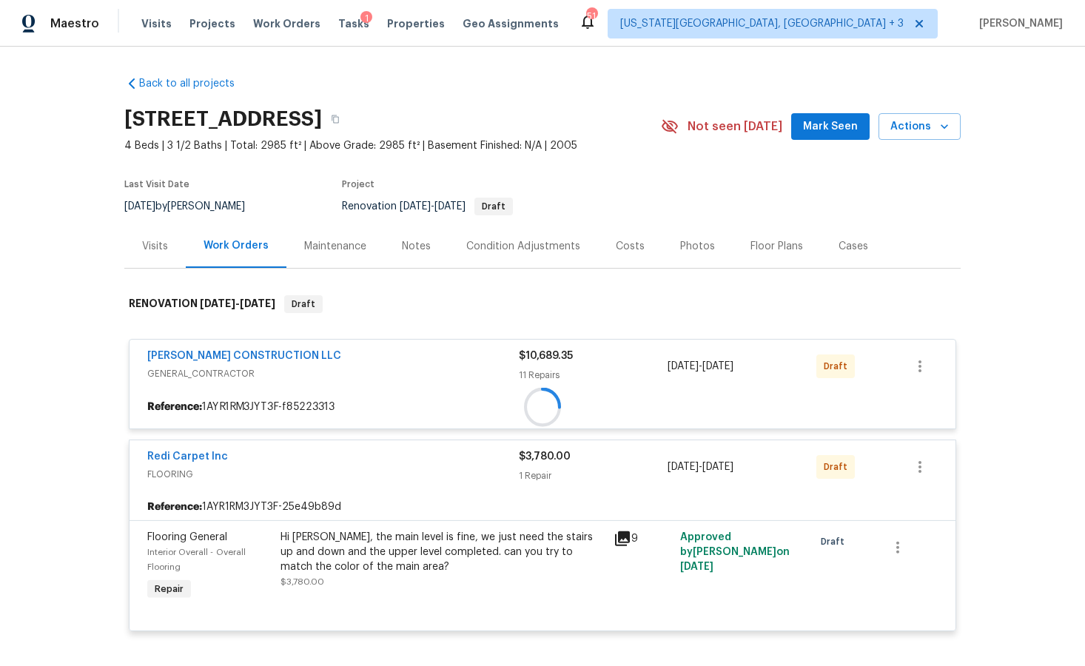
click at [598, 244] on div "Costs" at bounding box center [630, 246] width 64 height 44
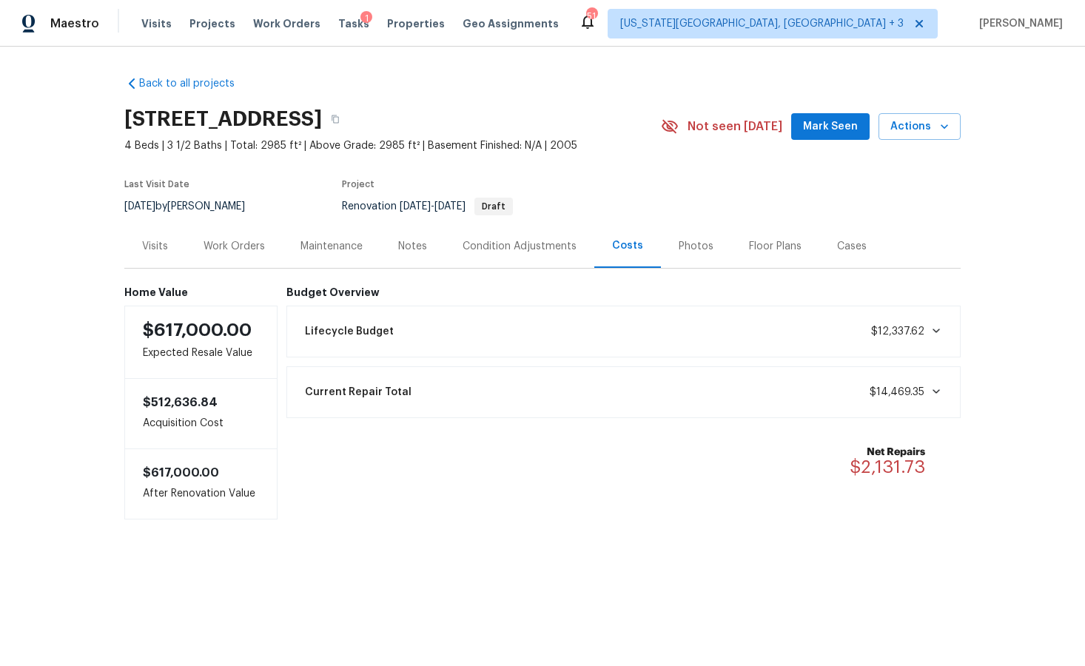
click at [241, 245] on div "Work Orders" at bounding box center [234, 246] width 61 height 15
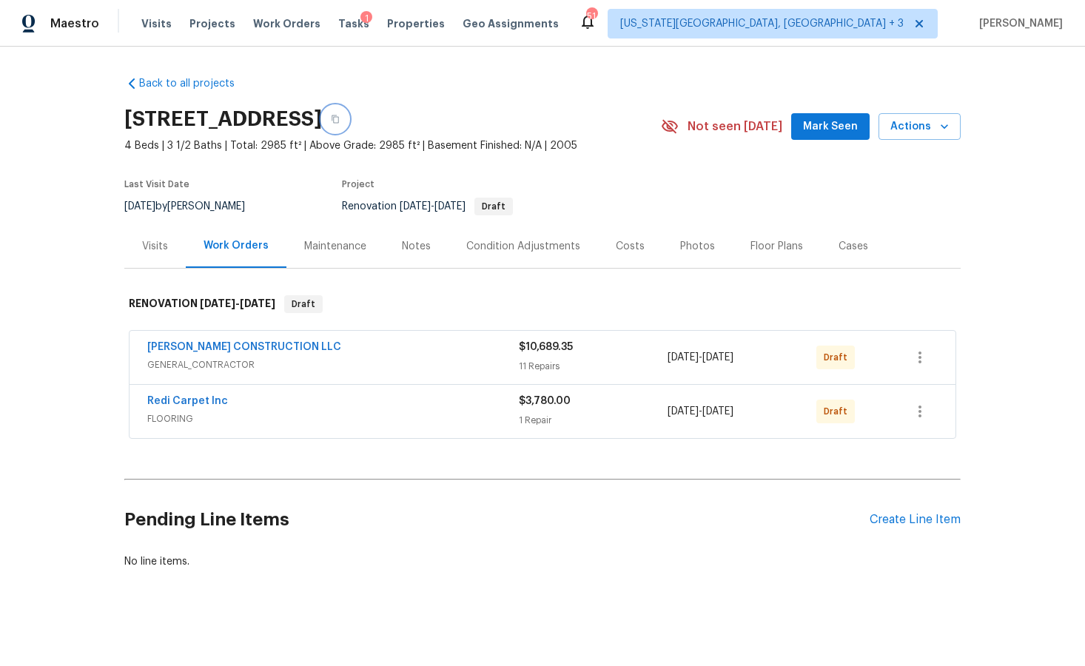
click at [340, 115] on icon "button" at bounding box center [335, 119] width 9 height 9
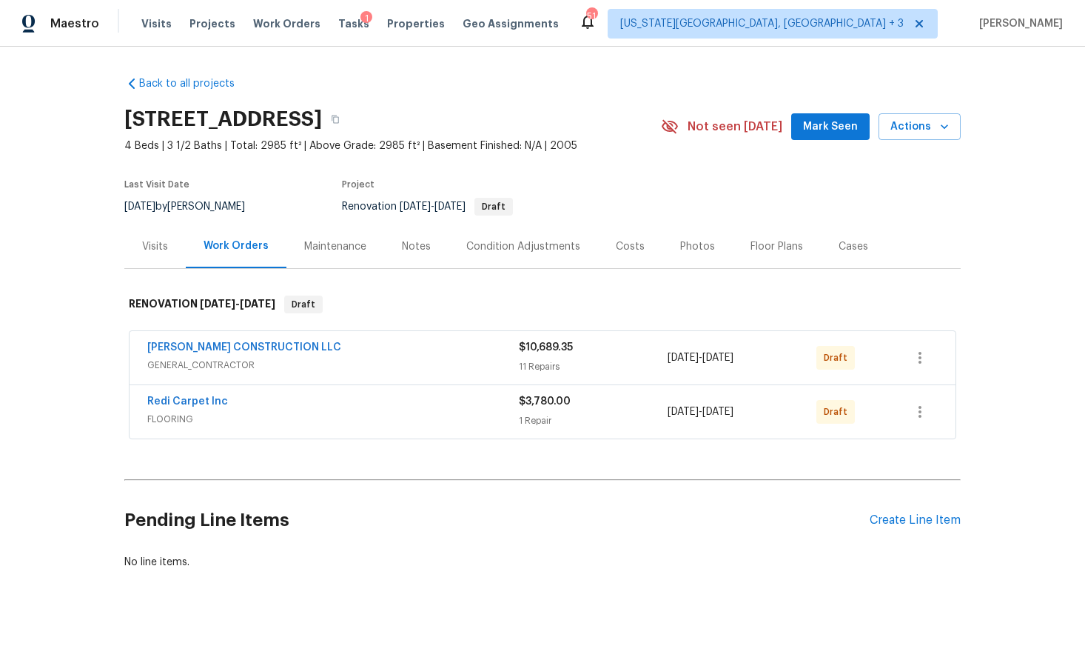
click at [619, 256] on div "Costs" at bounding box center [630, 246] width 64 height 44
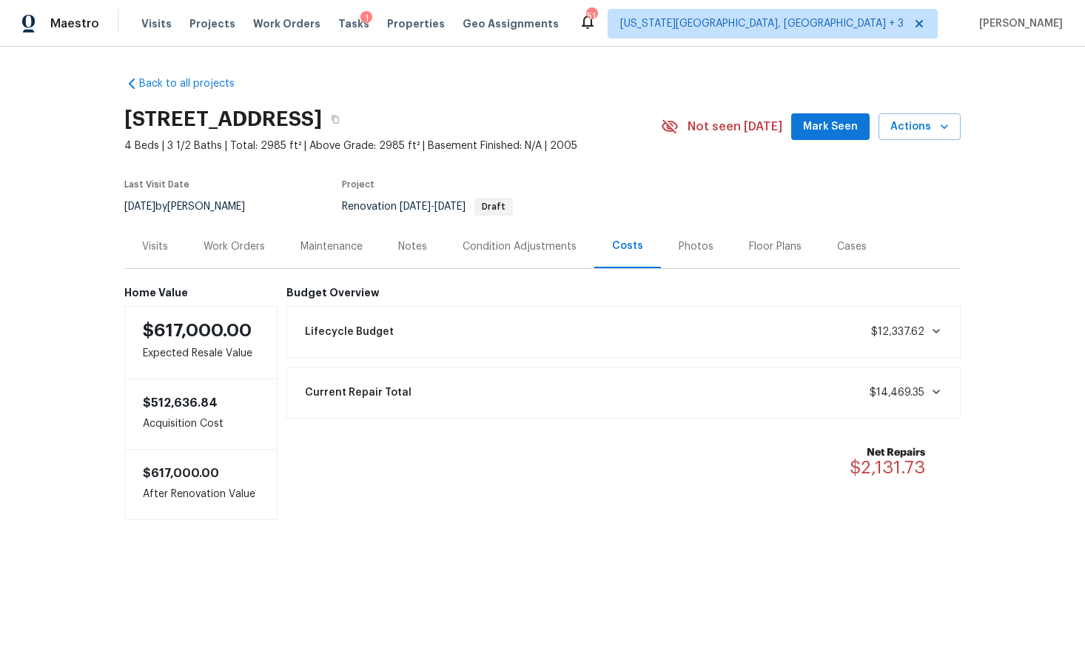
click at [676, 336] on div "Lifecycle Budget $12,337.62" at bounding box center [624, 331] width 656 height 33
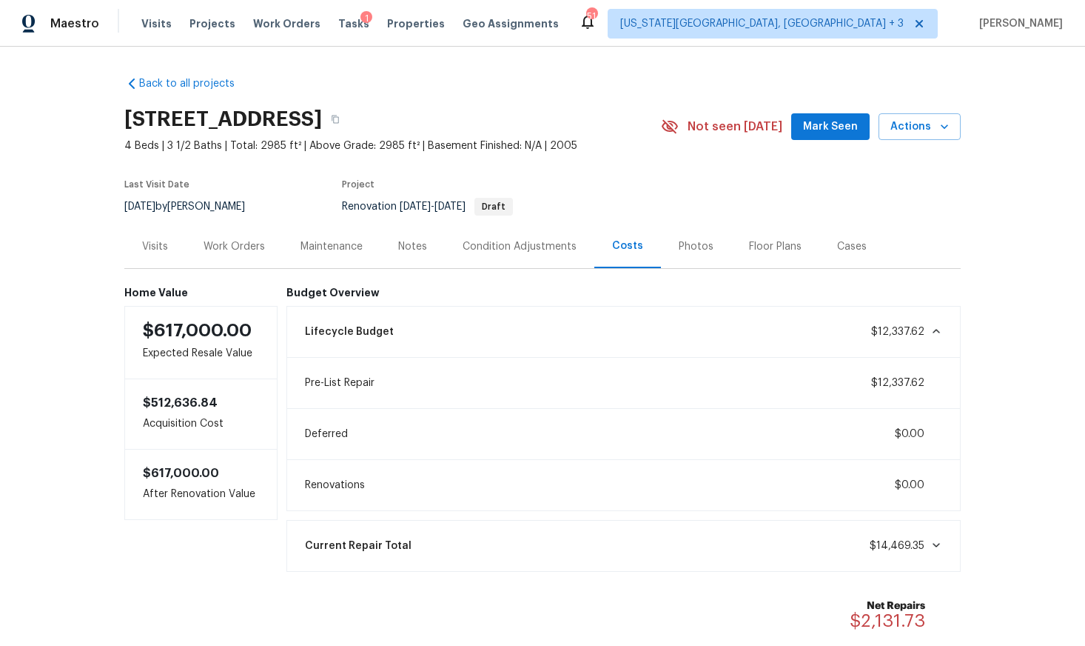
click at [235, 239] on div "Work Orders" at bounding box center [234, 246] width 61 height 15
